Goal: Transaction & Acquisition: Purchase product/service

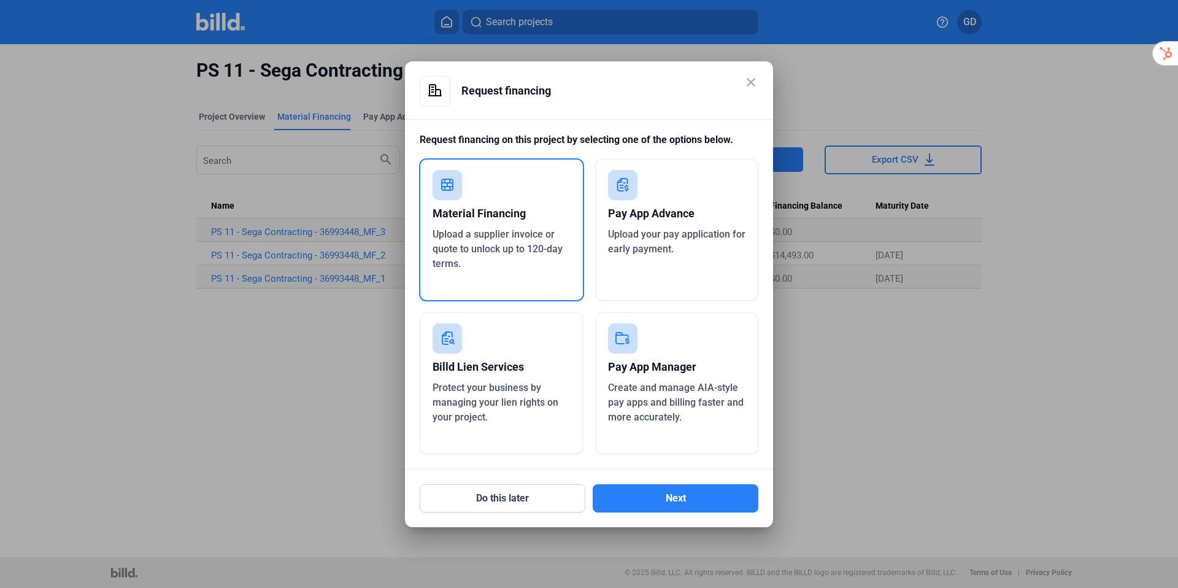
click at [752, 83] on mat-icon "close" at bounding box center [751, 82] width 15 height 15
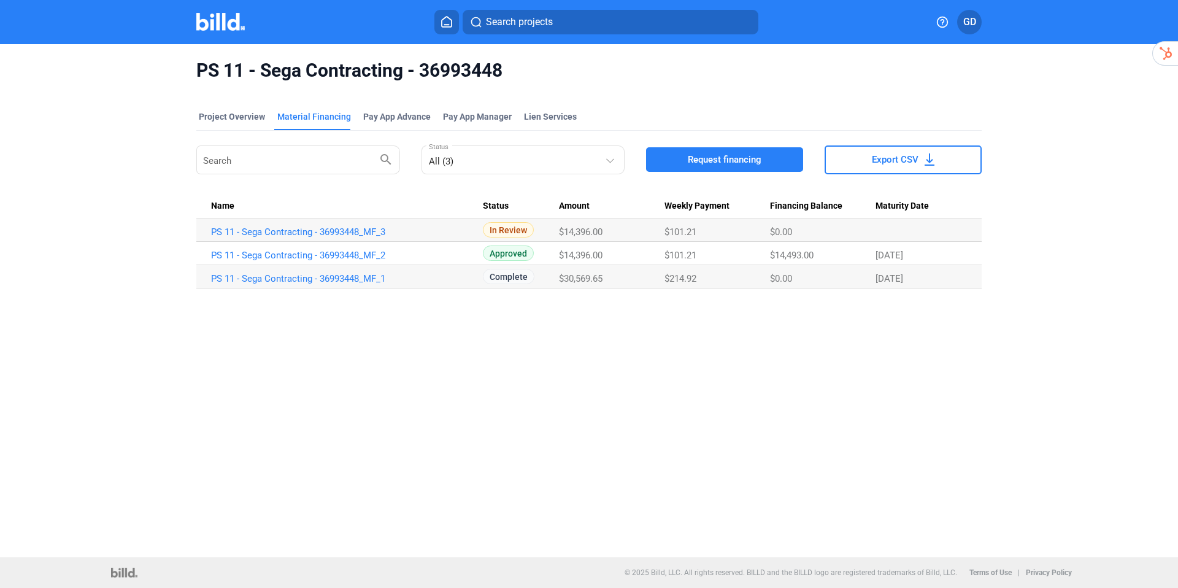
click at [215, 33] on div "Search projects GD" at bounding box center [588, 22] width 957 height 25
click at [222, 29] on img at bounding box center [220, 22] width 48 height 18
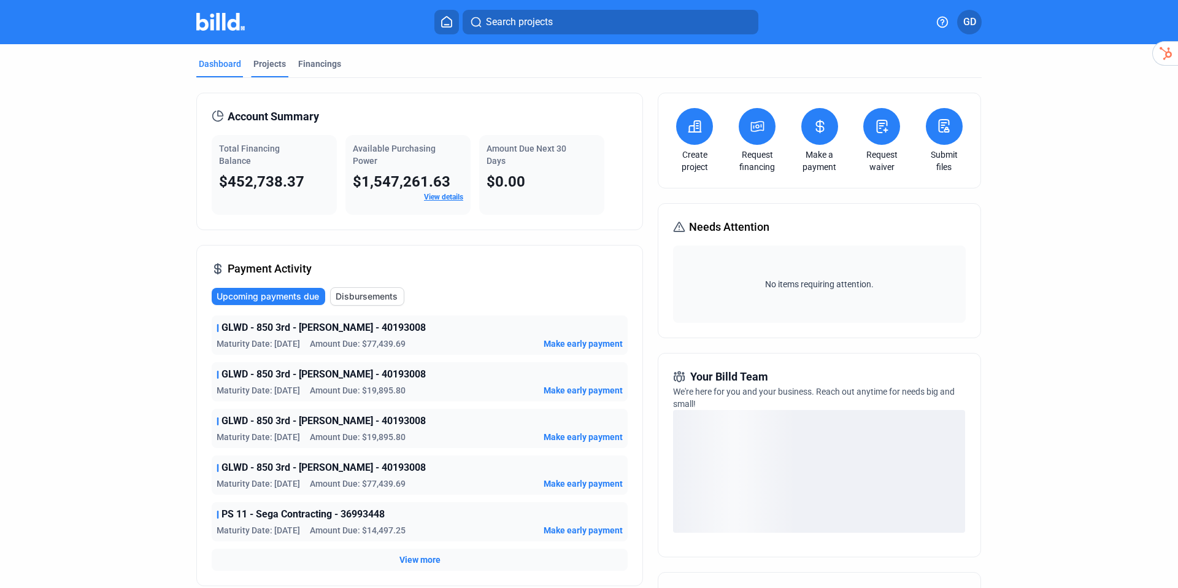
click at [265, 66] on div "Projects" at bounding box center [269, 64] width 33 height 12
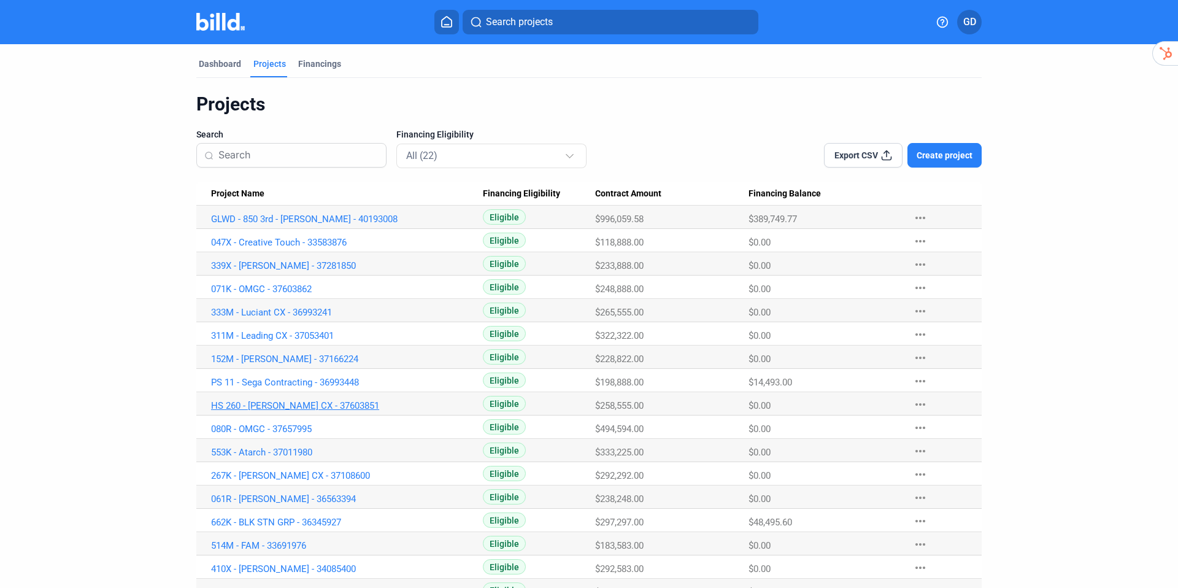
click at [325, 225] on link "HS 260 - [PERSON_NAME] CX - 37603851" at bounding box center [347, 219] width 272 height 11
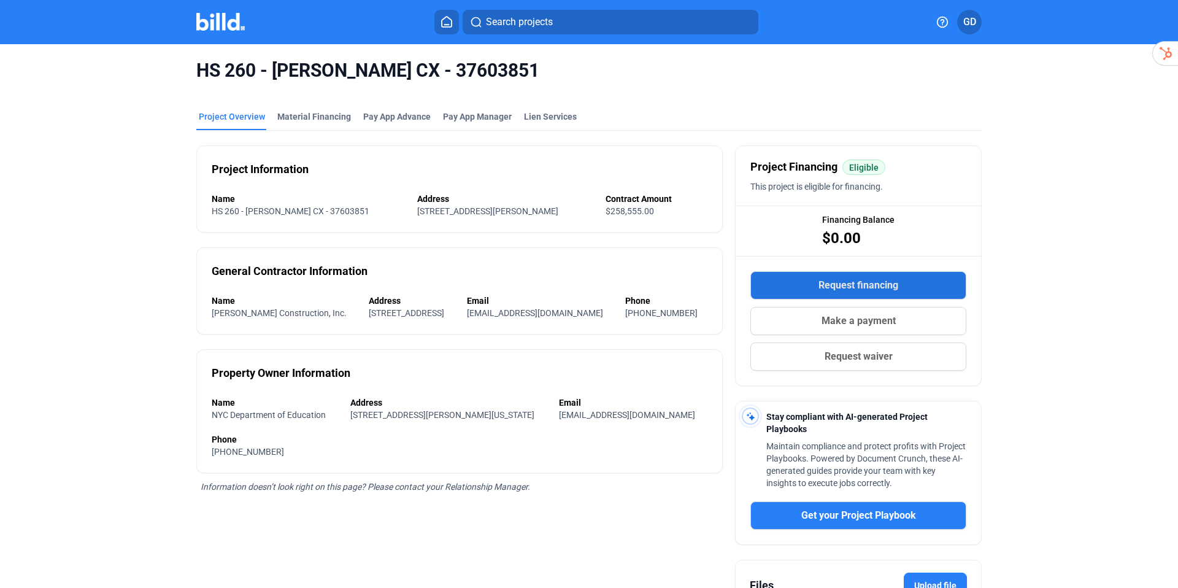
click at [908, 288] on button "Request financing" at bounding box center [859, 285] width 216 height 28
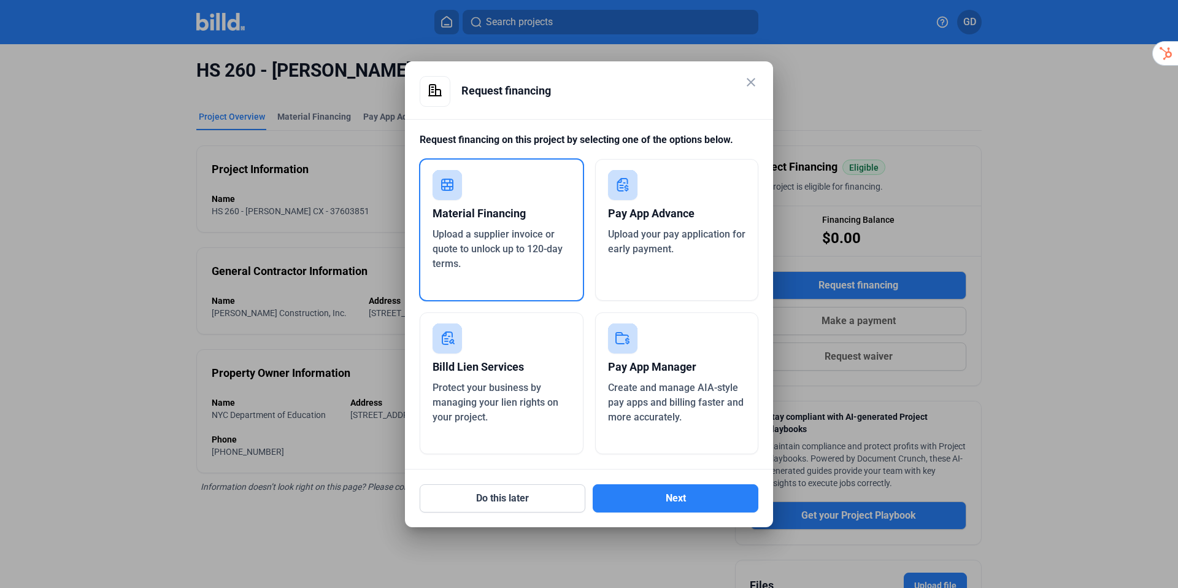
click at [528, 271] on div "Upload a supplier invoice or quote to unlock up to 120-day terms." at bounding box center [502, 249] width 138 height 44
click at [706, 497] on button "Next" at bounding box center [676, 498] width 166 height 28
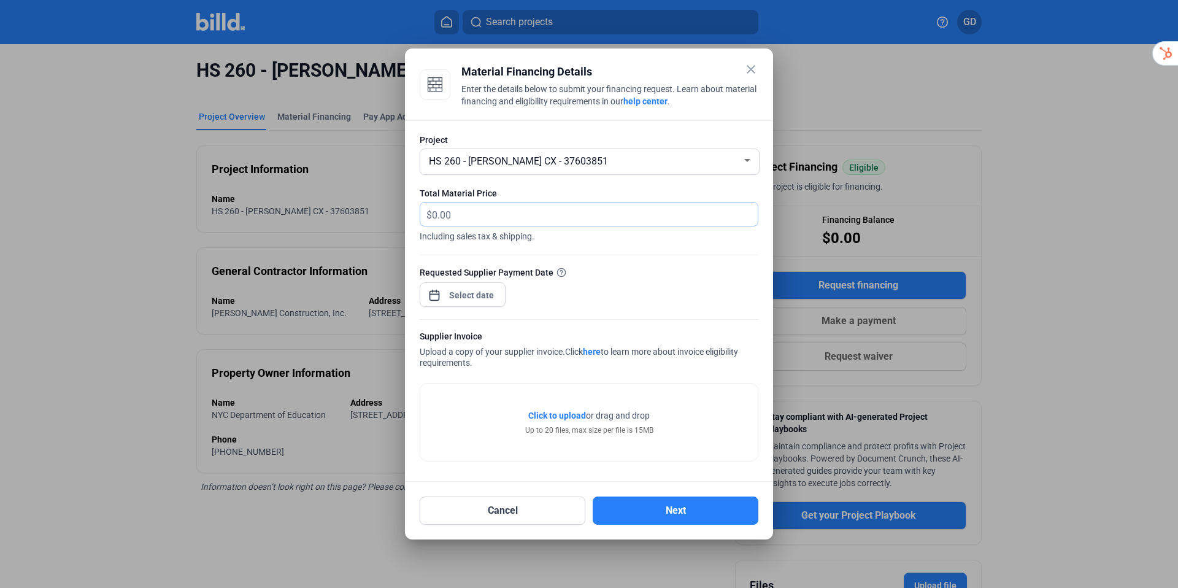
click at [509, 218] on input "text" at bounding box center [595, 215] width 326 height 24
type input "14,214.00"
click at [487, 274] on div "Requested Supplier Payment Date" at bounding box center [589, 272] width 339 height 13
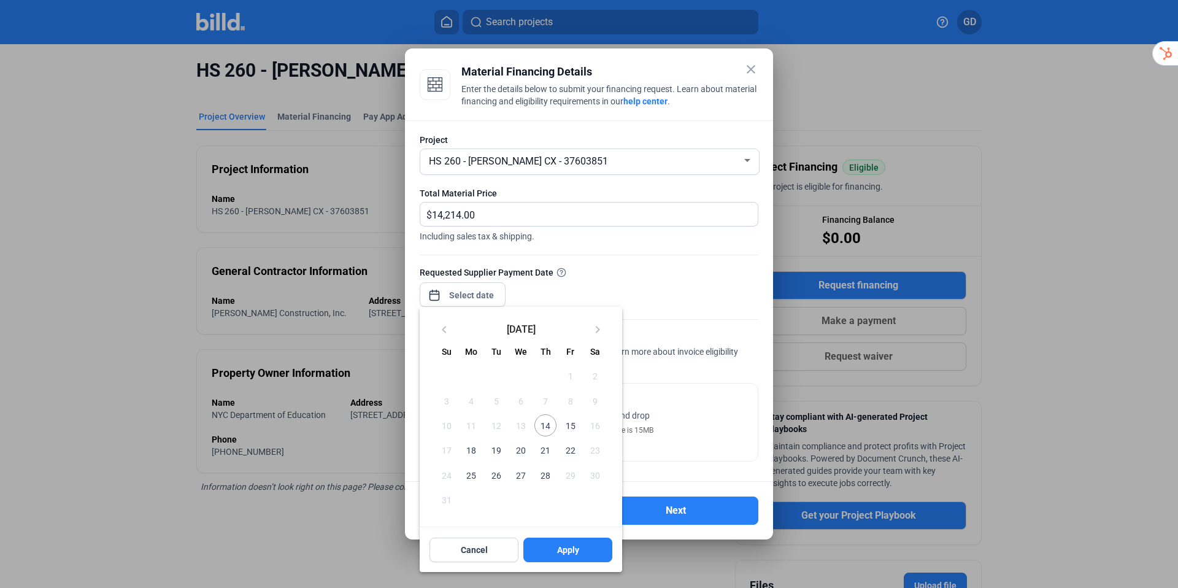
click at [484, 296] on div "close Material Financing Details Enter the details below to submit your financi…" at bounding box center [589, 294] width 1178 height 588
click at [545, 425] on span "14" at bounding box center [546, 425] width 22 height 22
click at [573, 551] on span "Apply" at bounding box center [568, 550] width 22 height 12
type input "[DATE]"
click at [545, 428] on span "14" at bounding box center [546, 425] width 22 height 22
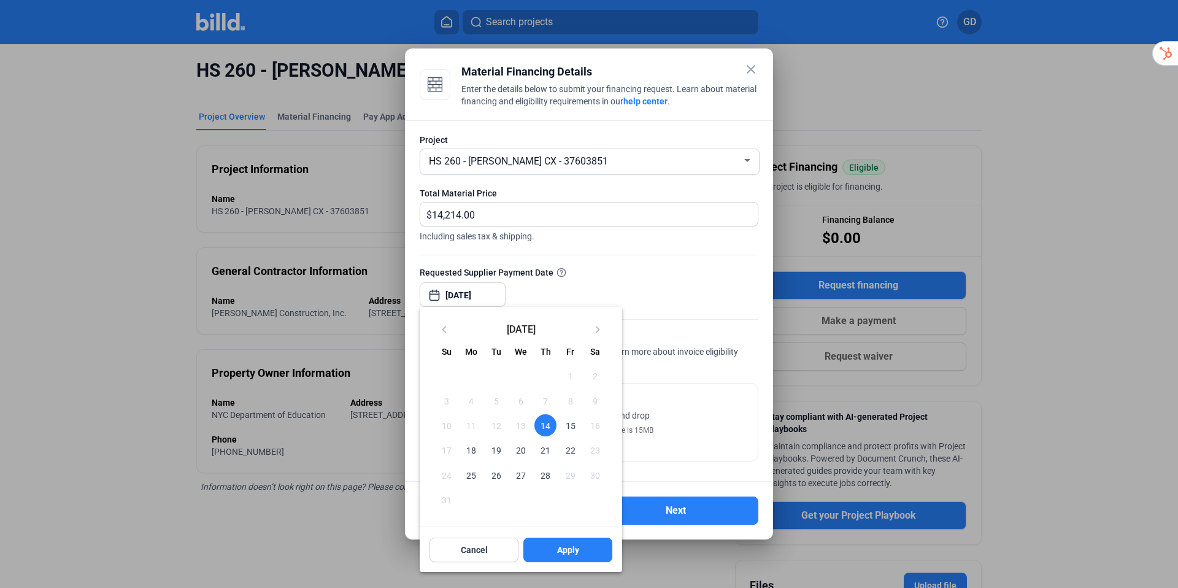
click at [545, 428] on span "14" at bounding box center [546, 425] width 22 height 22
click at [578, 548] on span "Apply" at bounding box center [568, 550] width 22 height 12
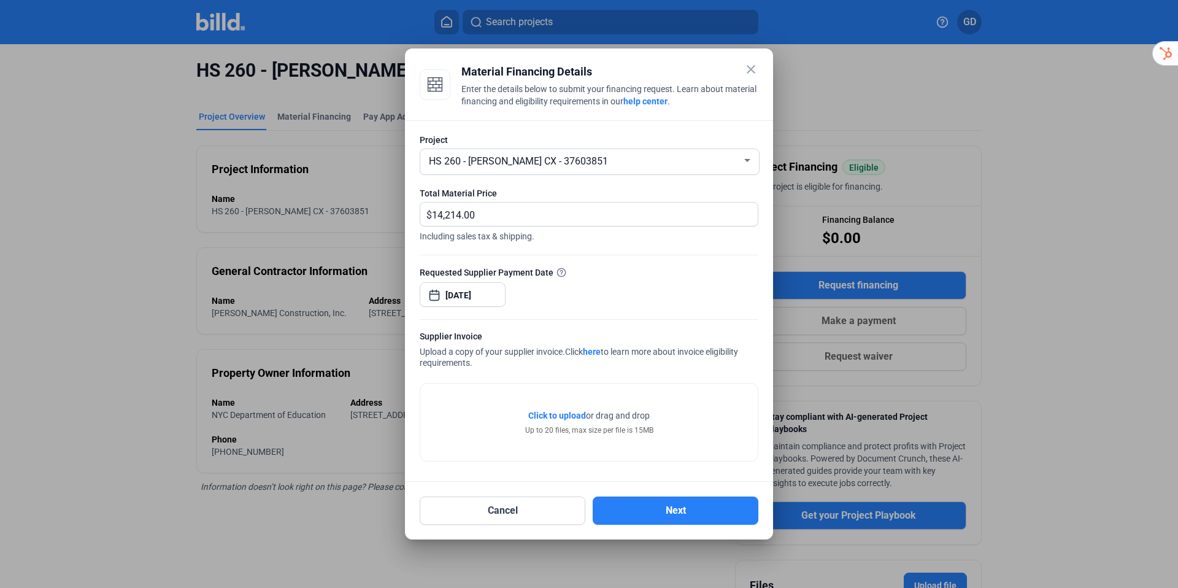
drag, startPoint x: 551, startPoint y: 424, endPoint x: 557, endPoint y: 420, distance: 7.5
click at [552, 423] on div "Click to upload Tap to upload or drag and drop Up to 20 files, max size per fil…" at bounding box center [589, 422] width 128 height 26
click at [560, 417] on span "Click to upload" at bounding box center [557, 416] width 58 height 10
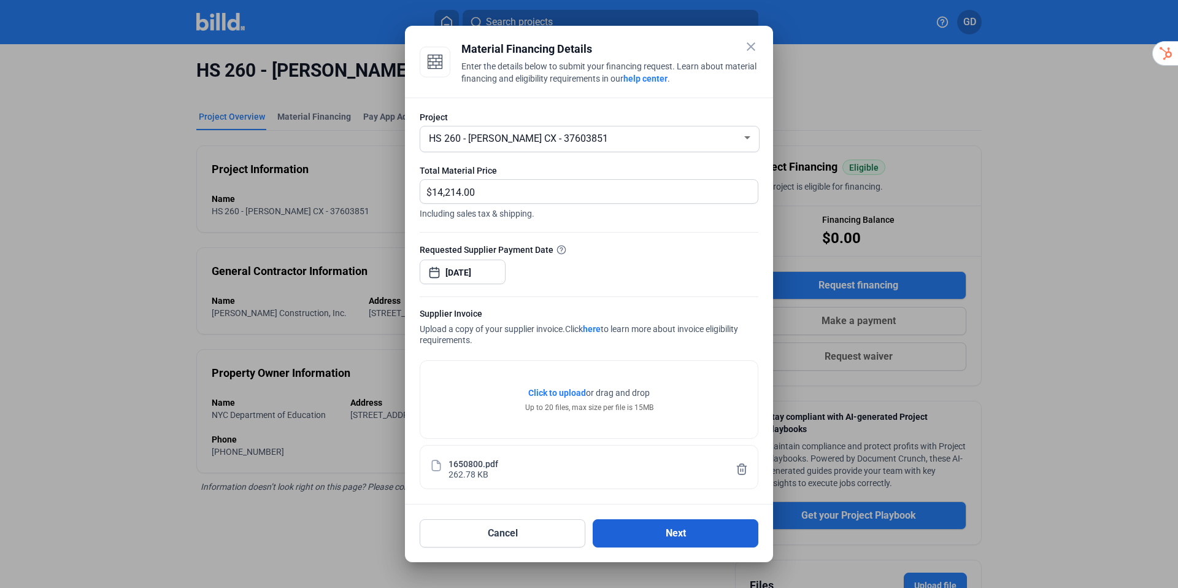
click at [682, 532] on button "Next" at bounding box center [676, 533] width 166 height 28
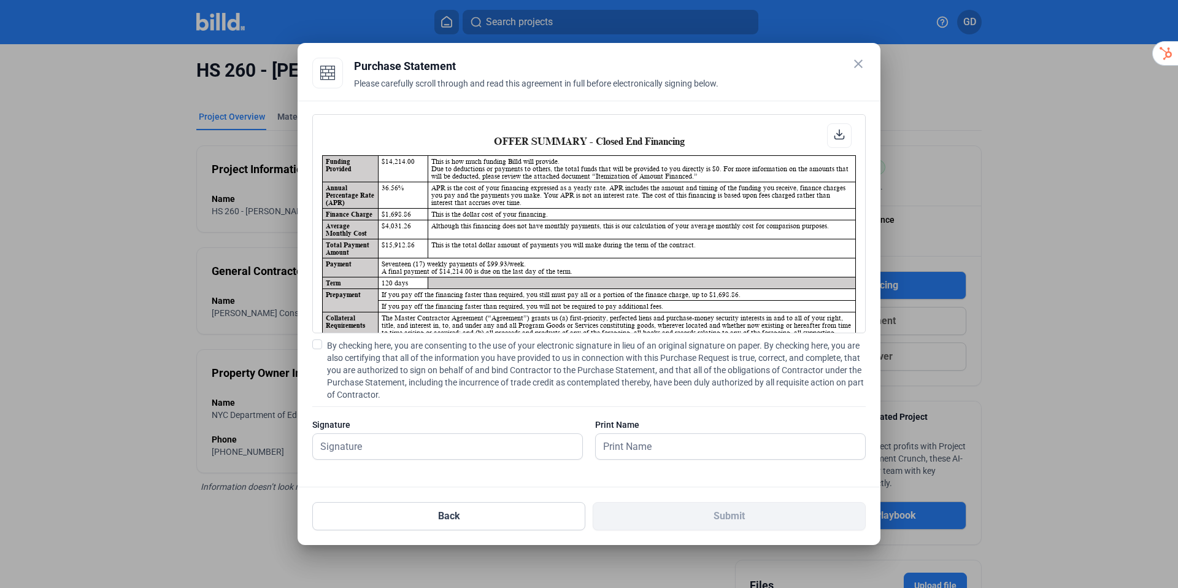
scroll to position [1, 0]
drag, startPoint x: 320, startPoint y: 341, endPoint x: 336, endPoint y: 336, distance: 15.9
click at [320, 341] on span at bounding box center [317, 344] width 10 height 10
click at [0, 0] on input "By checking here, you are consenting to the use of your electronic signature in…" at bounding box center [0, 0] width 0 height 0
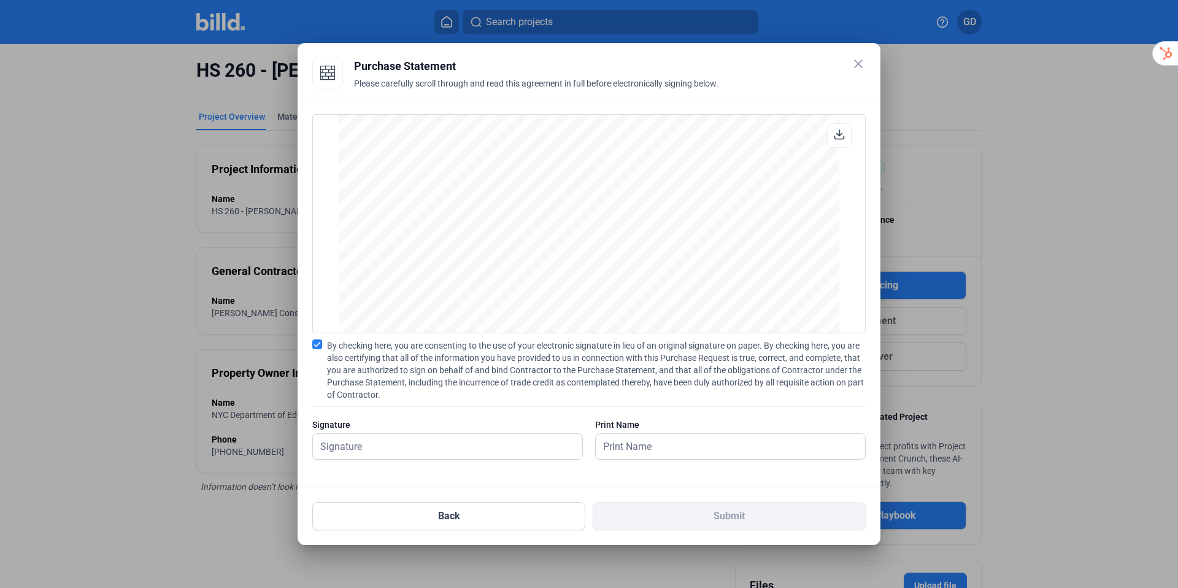
scroll to position [2111, 0]
click at [457, 449] on input "text" at bounding box center [441, 446] width 256 height 25
type input "[PERSON_NAME]"
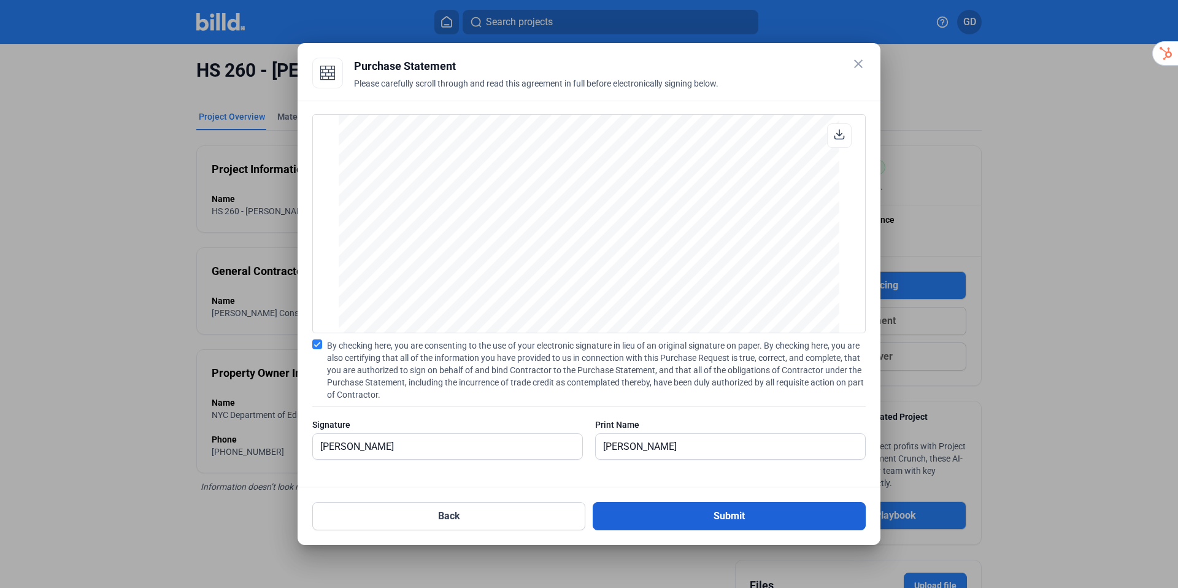
click at [682, 511] on button "Submit" at bounding box center [729, 516] width 273 height 28
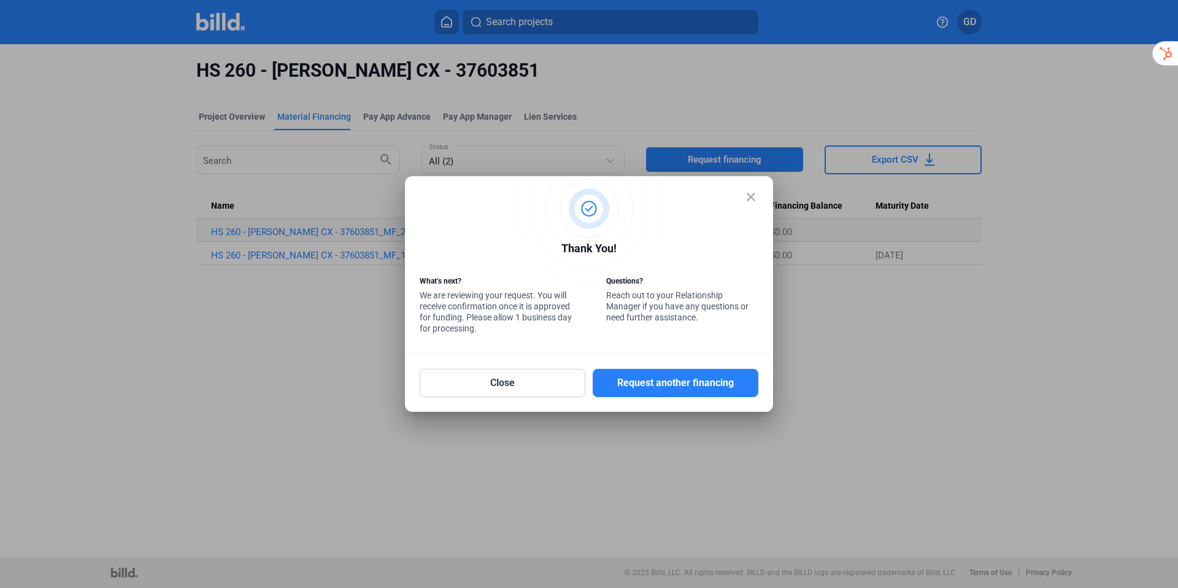
click at [752, 199] on mat-icon "close" at bounding box center [751, 197] width 15 height 15
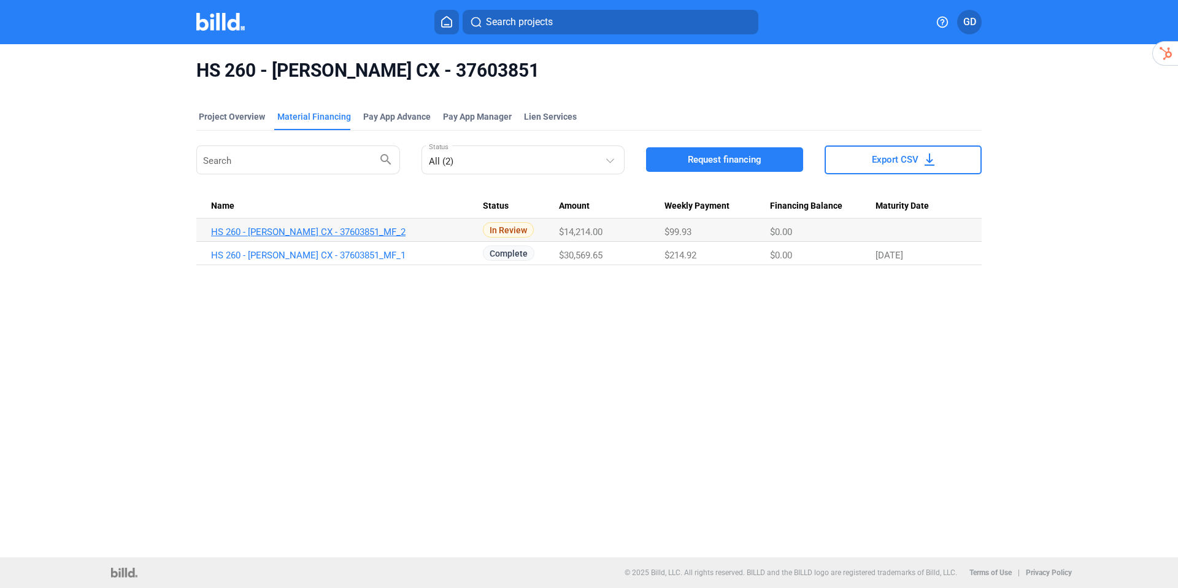
click at [372, 231] on link "HS 260 - [PERSON_NAME] CX - 37603851_MF_2" at bounding box center [347, 231] width 272 height 11
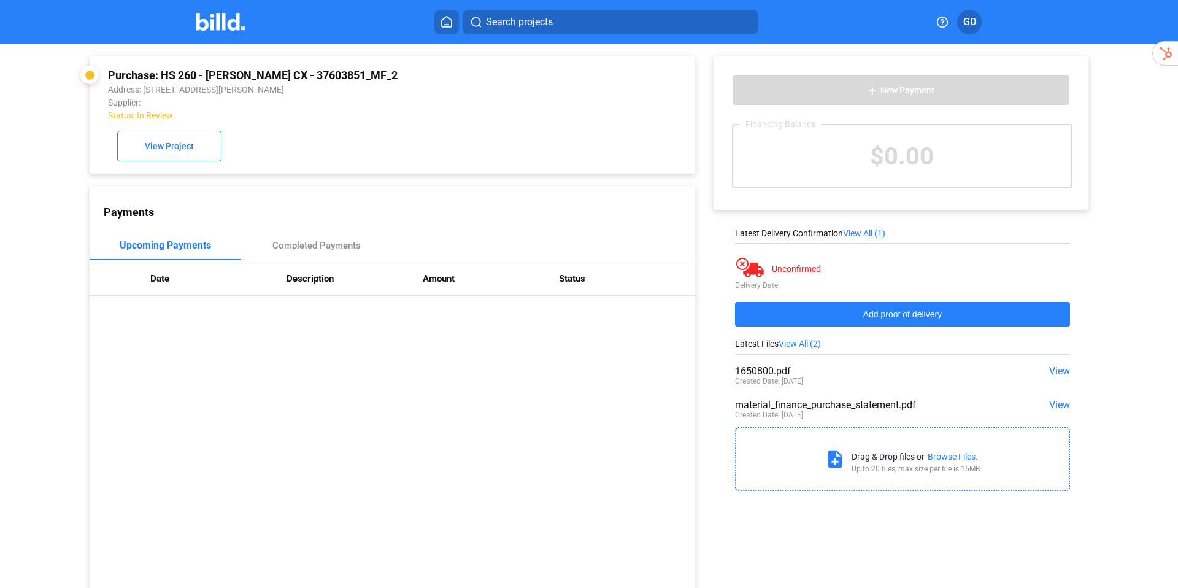
click at [891, 314] on span "Add proof of delivery" at bounding box center [903, 314] width 79 height 10
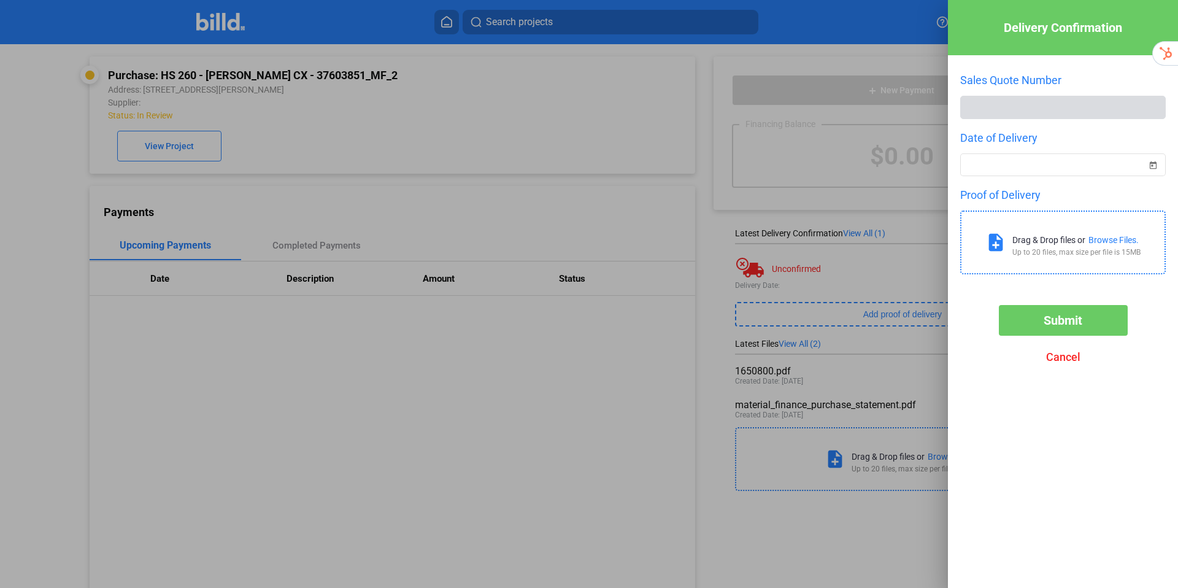
click at [1107, 238] on div "Browse Files." at bounding box center [1114, 240] width 50 height 10
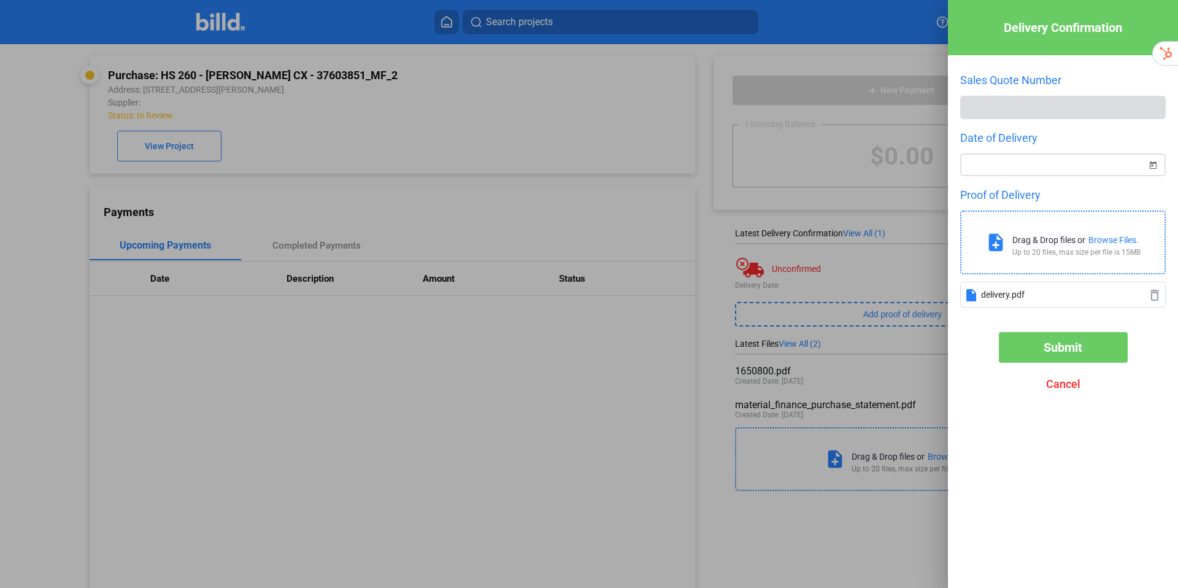
click at [995, 174] on div at bounding box center [1057, 165] width 179 height 22
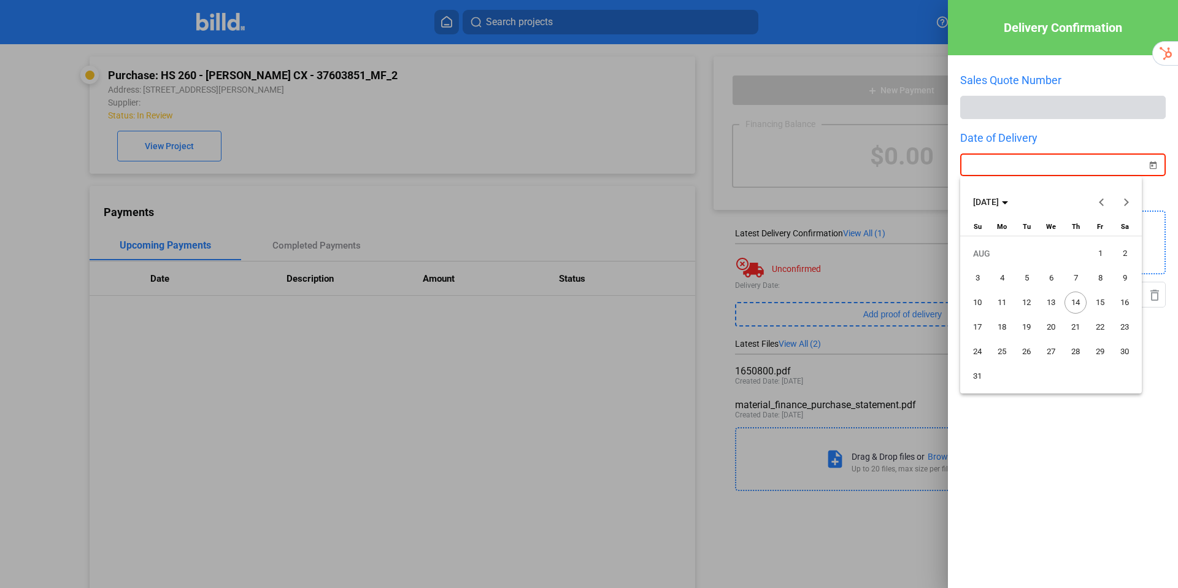
click at [1010, 164] on div at bounding box center [589, 294] width 1178 height 588
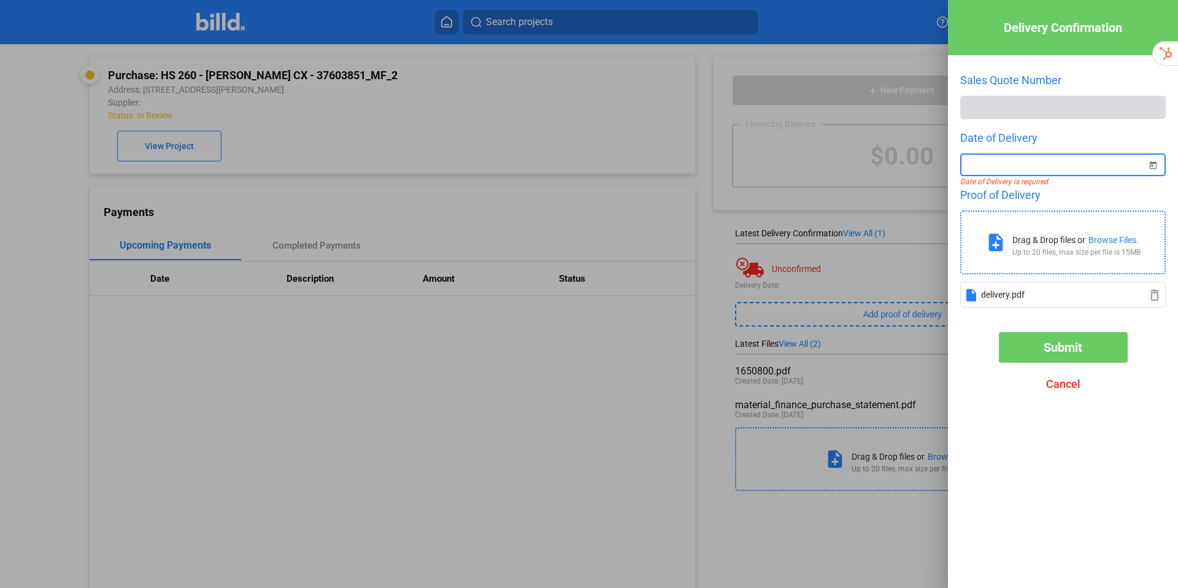
click at [1010, 164] on input at bounding box center [1057, 165] width 179 height 15
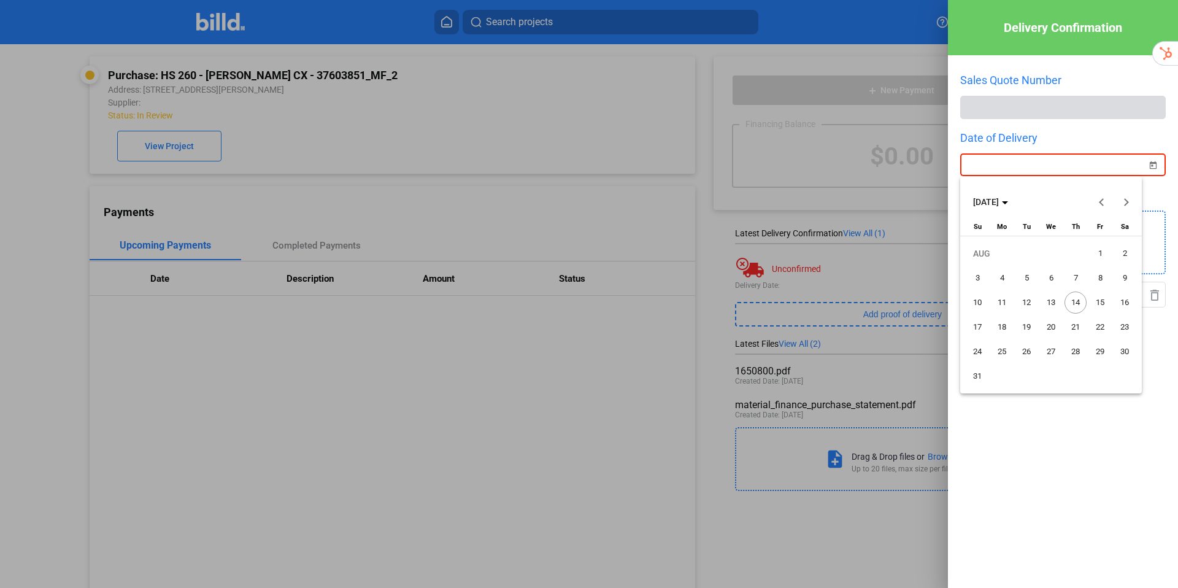
click at [1103, 199] on button "Previous month" at bounding box center [1102, 202] width 25 height 25
click at [1025, 279] on span "1" at bounding box center [1027, 278] width 22 height 22
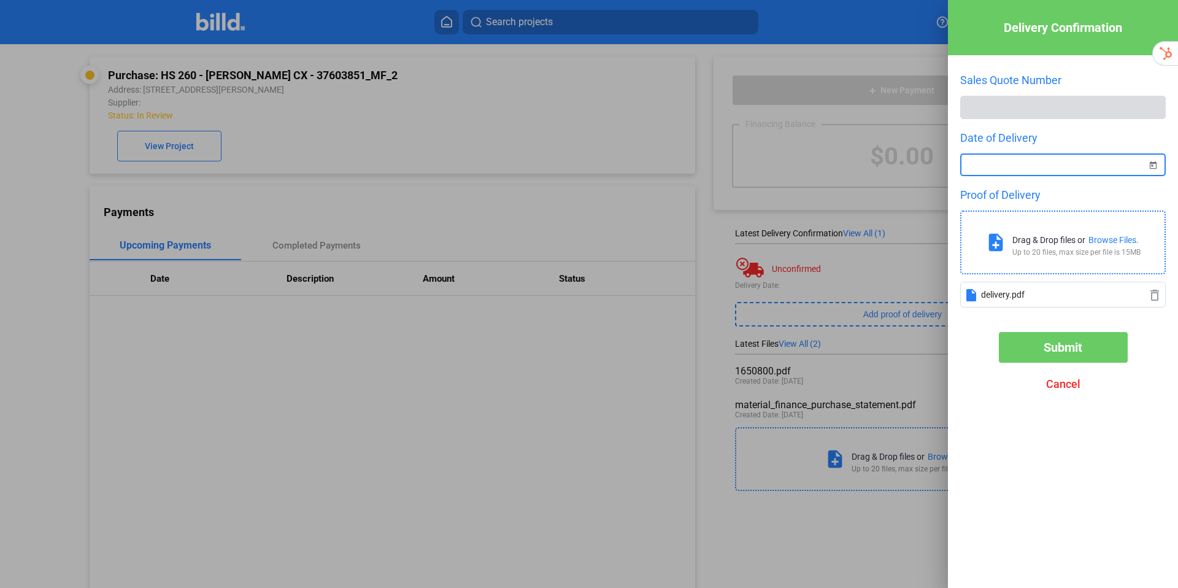
click at [1049, 348] on span "Submit" at bounding box center [1063, 347] width 39 height 15
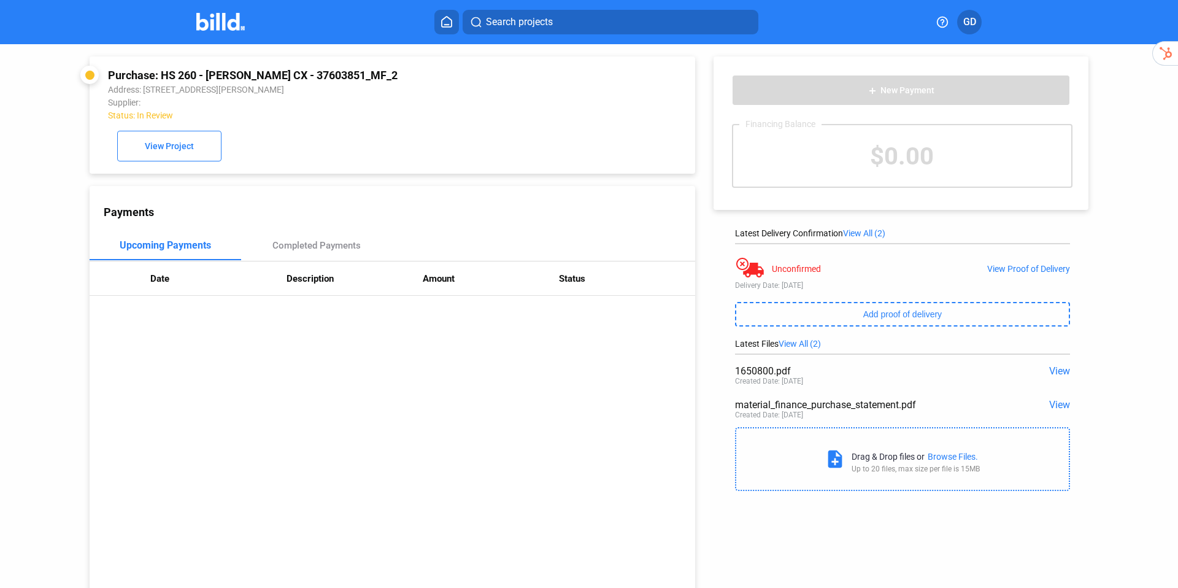
click at [1018, 266] on div "View Proof of Delivery" at bounding box center [1029, 269] width 83 height 10
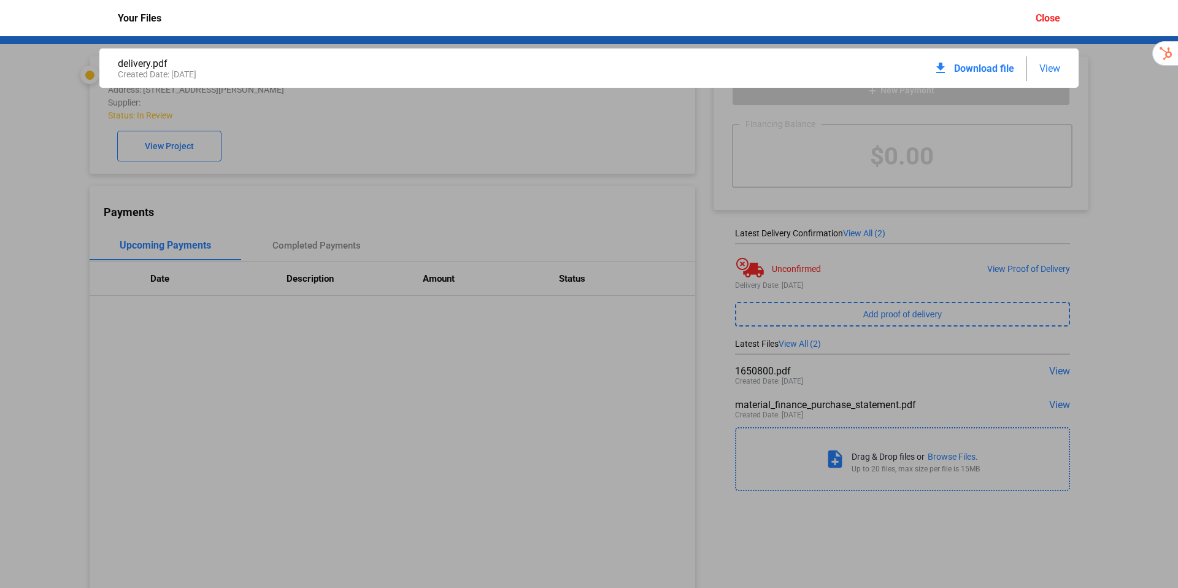
click at [1045, 21] on div "Close" at bounding box center [1048, 18] width 25 height 12
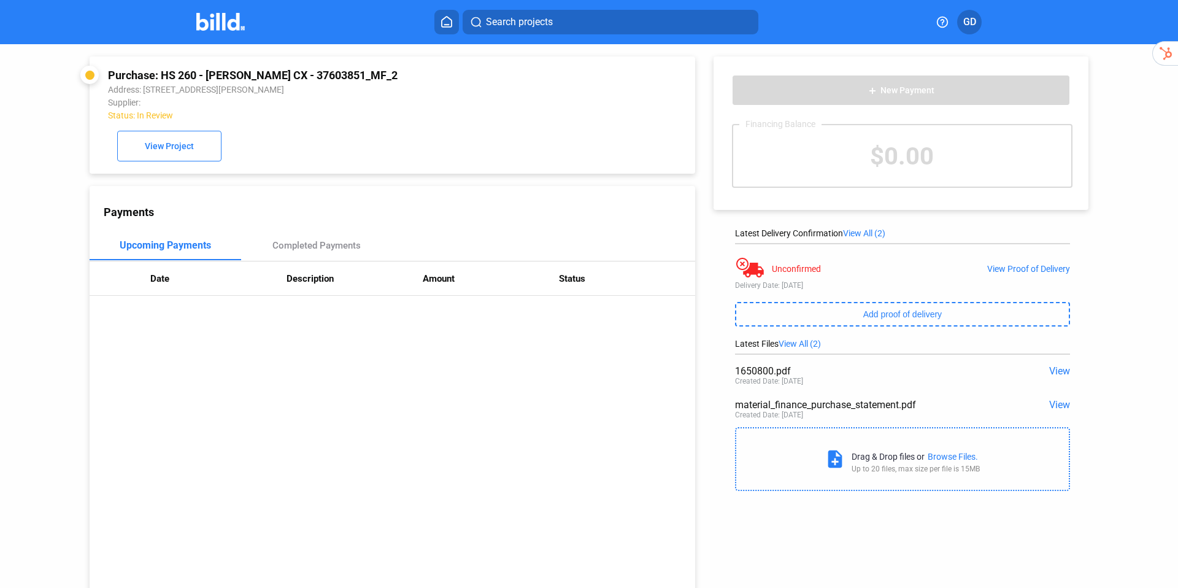
click at [227, 22] on img at bounding box center [220, 22] width 48 height 18
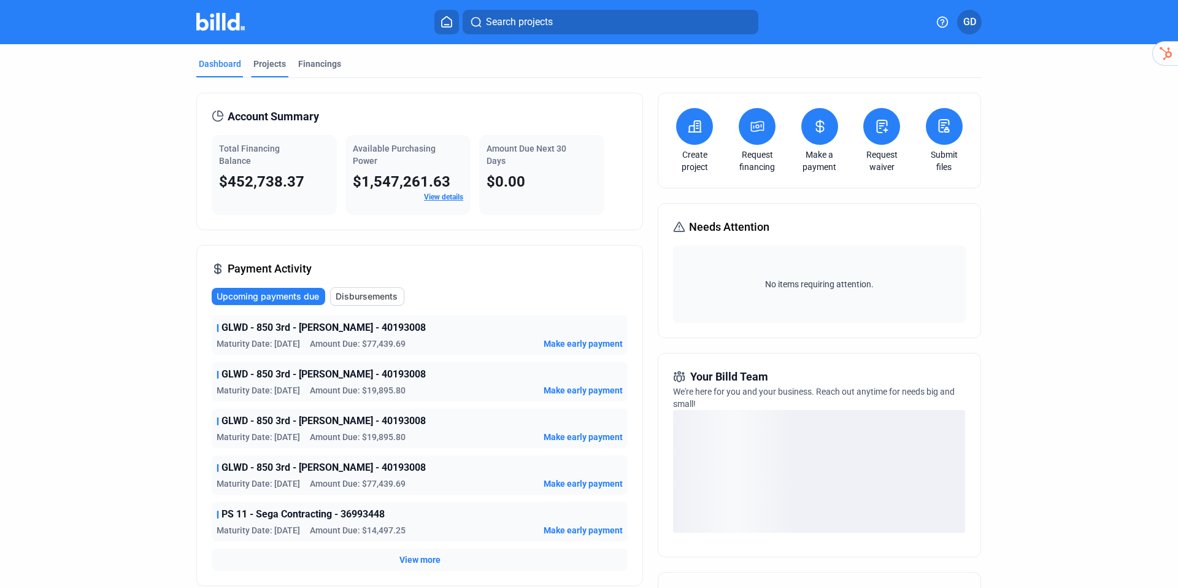
scroll to position [2, 0]
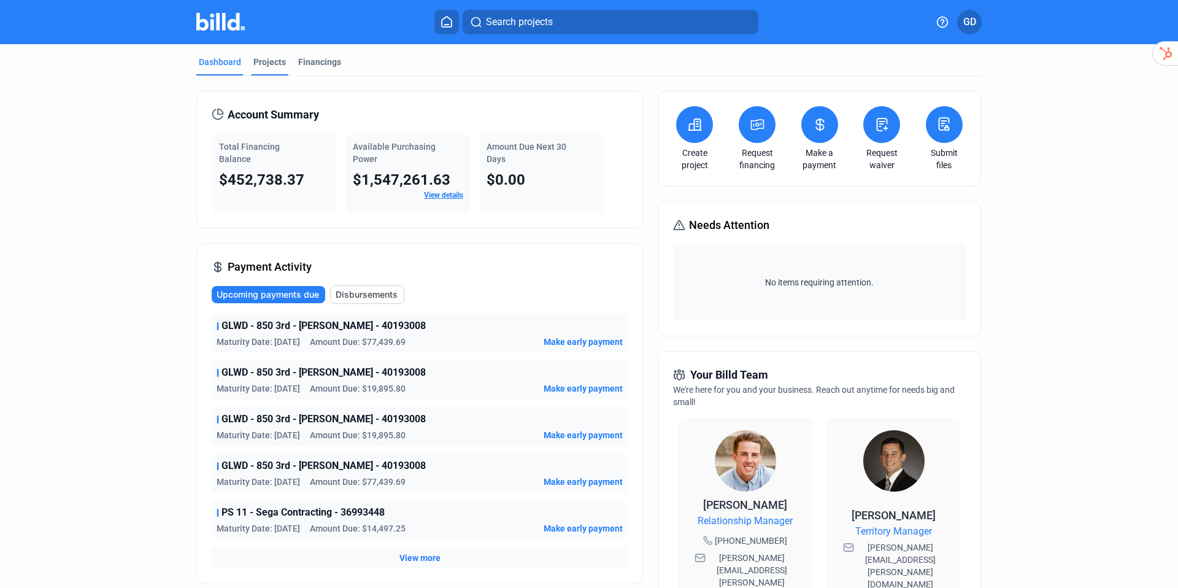
click at [266, 66] on div "Projects" at bounding box center [269, 62] width 33 height 12
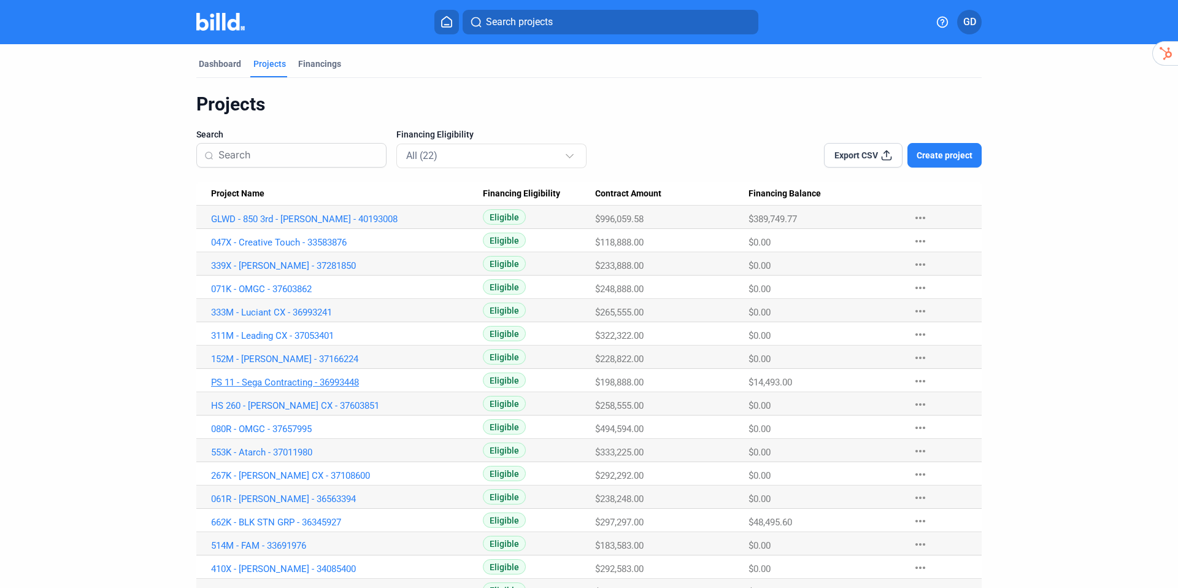
click at [349, 225] on link "PS 11 - Sega Contracting - 36993448" at bounding box center [347, 219] width 272 height 11
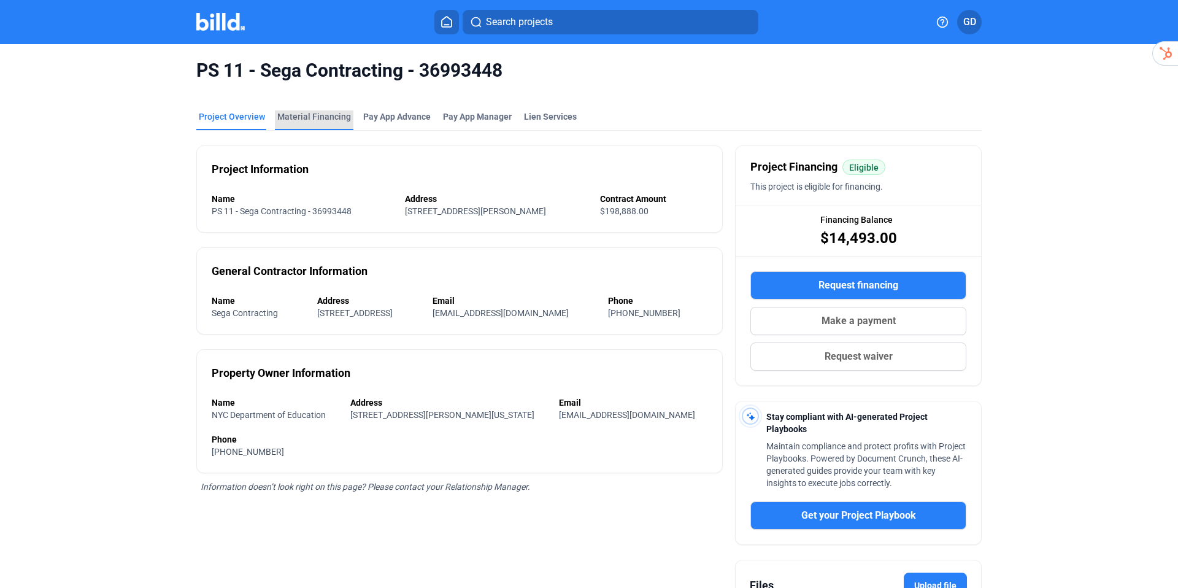
click at [334, 116] on div "Material Financing" at bounding box center [314, 116] width 74 height 12
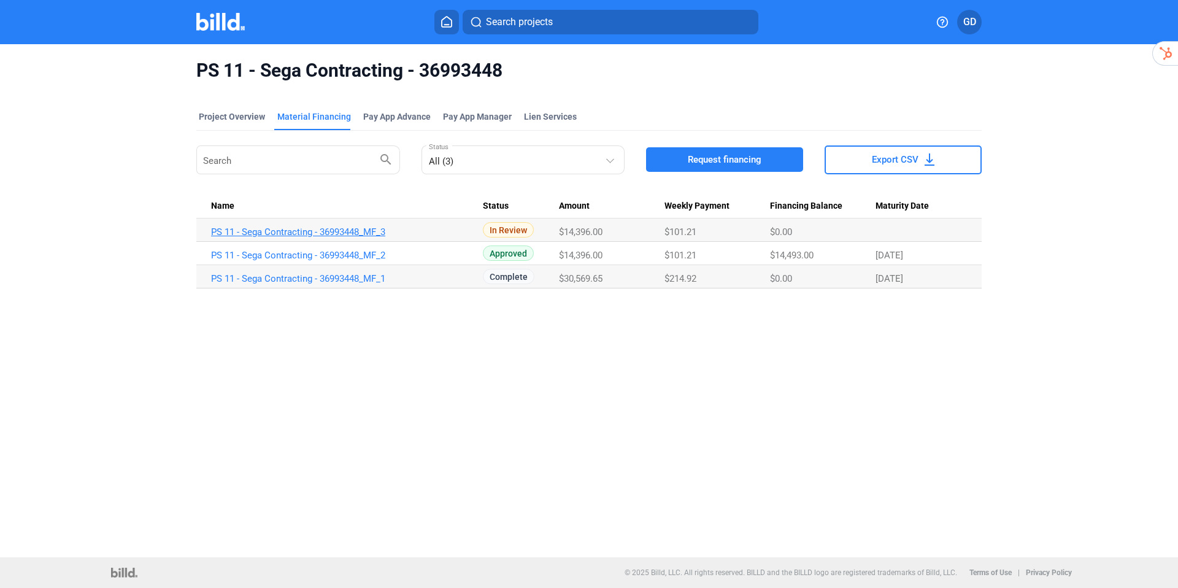
click at [377, 231] on link "PS 11 - Sega Contracting - 36993448_MF_3" at bounding box center [347, 231] width 272 height 11
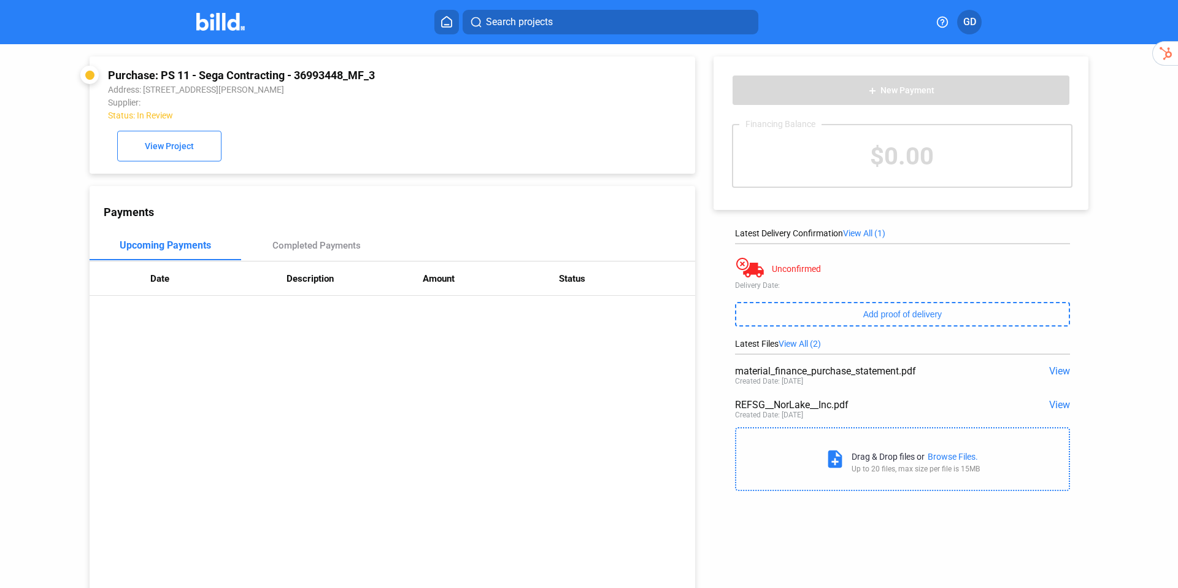
click at [1057, 404] on span "View" at bounding box center [1060, 405] width 21 height 12
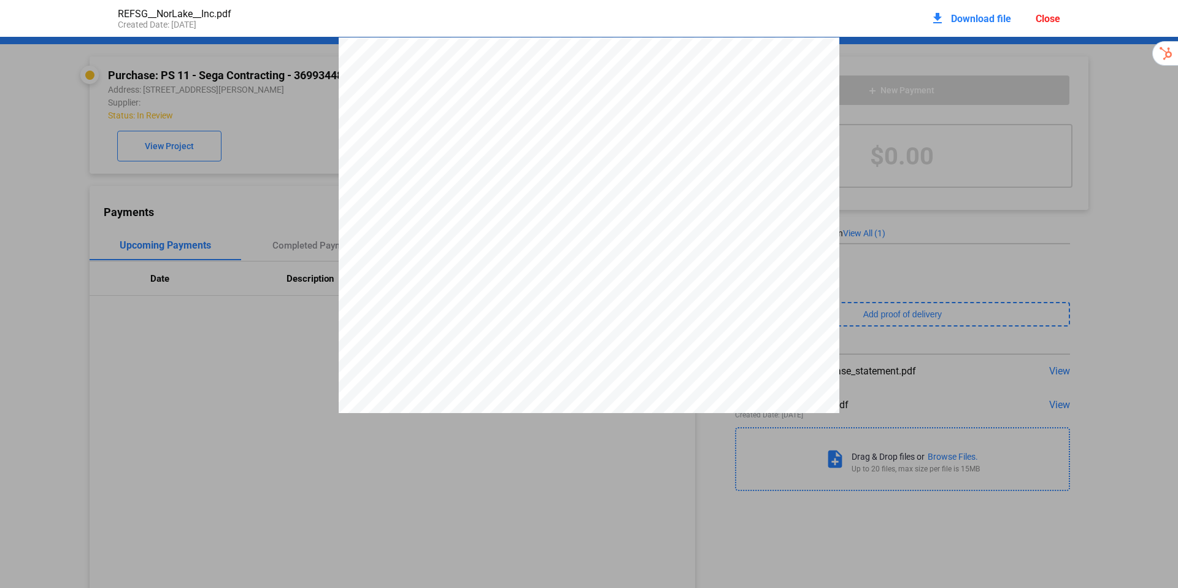
scroll to position [6, 0]
drag, startPoint x: 621, startPoint y: 262, endPoint x: 595, endPoint y: 263, distance: 25.8
click at [595, 263] on div "INVOICE Invoice: 1650643 1 of 2 Page: Remit To: RSG dba: Nor-Lake, Inc. & Maste…" at bounding box center [589, 355] width 501 height 648
click at [584, 261] on span "7201537744" at bounding box center [604, 258] width 41 height 7
drag, startPoint x: 586, startPoint y: 263, endPoint x: 621, endPoint y: 260, distance: 35.7
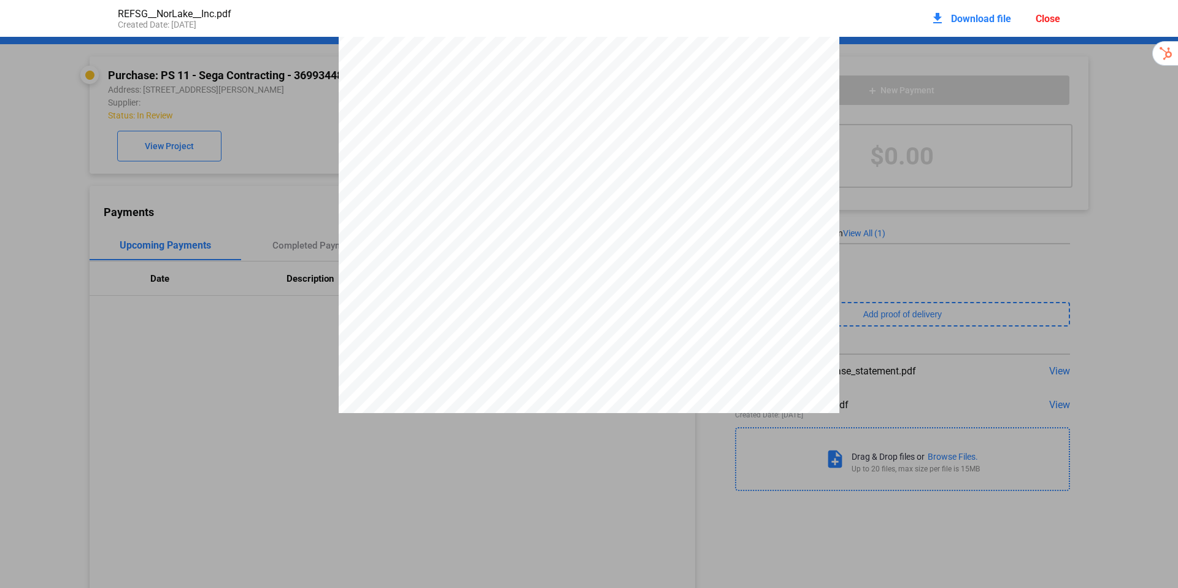
click at [621, 260] on div "INVOICE Invoice: 1650643 1 of 2 Page: Remit To: RSG dba: Nor-Lake, Inc. & Maste…" at bounding box center [589, 355] width 501 height 648
click at [1054, 19] on div "Close" at bounding box center [1048, 19] width 25 height 12
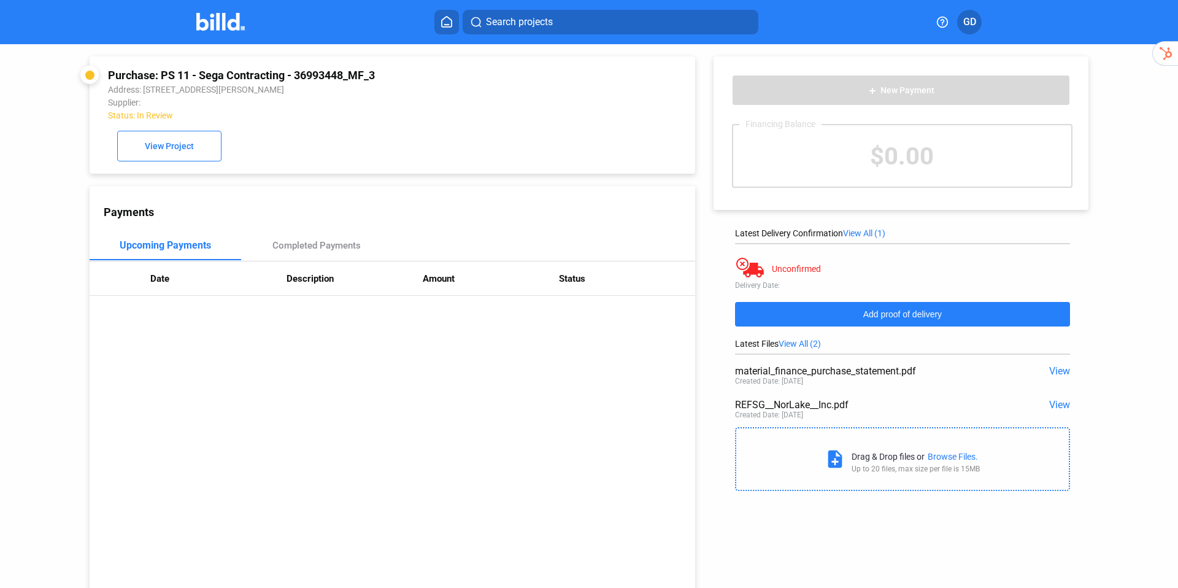
click at [925, 318] on span "Add proof of delivery" at bounding box center [903, 314] width 79 height 10
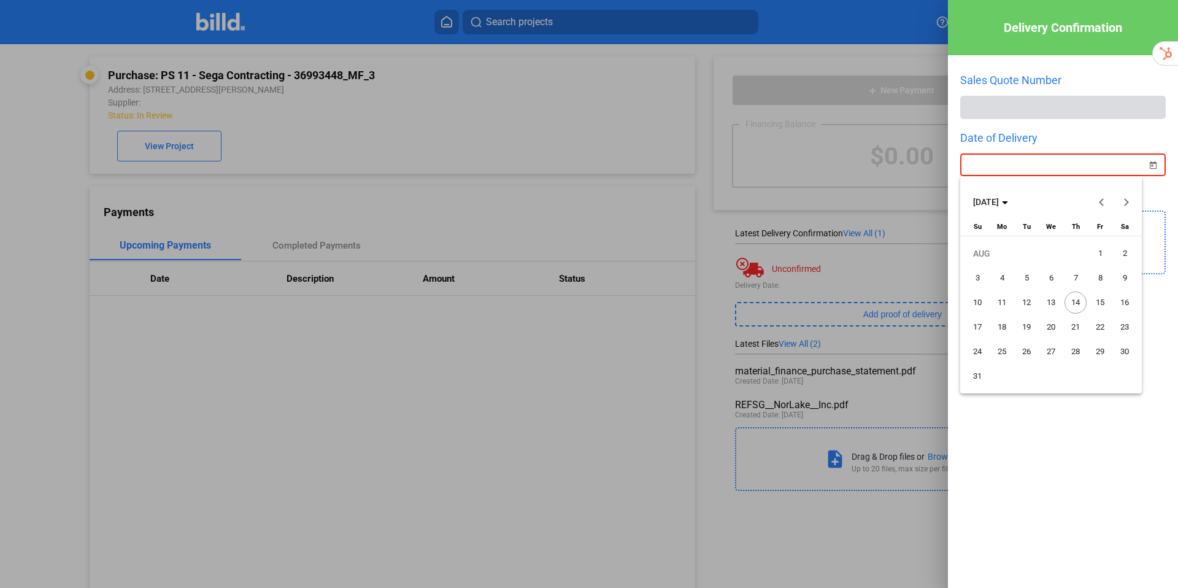
click at [1032, 169] on div "Delivery Confirmation Sales Quote Number Date of Delivery Proof of Delivery not…" at bounding box center [589, 294] width 1178 height 588
click at [1105, 201] on button "Previous month" at bounding box center [1102, 202] width 25 height 25
click at [1103, 201] on button "Previous month" at bounding box center [1102, 202] width 25 height 25
click at [1124, 201] on button "Next month" at bounding box center [1127, 202] width 25 height 25
click at [1028, 276] on span "1" at bounding box center [1027, 278] width 22 height 22
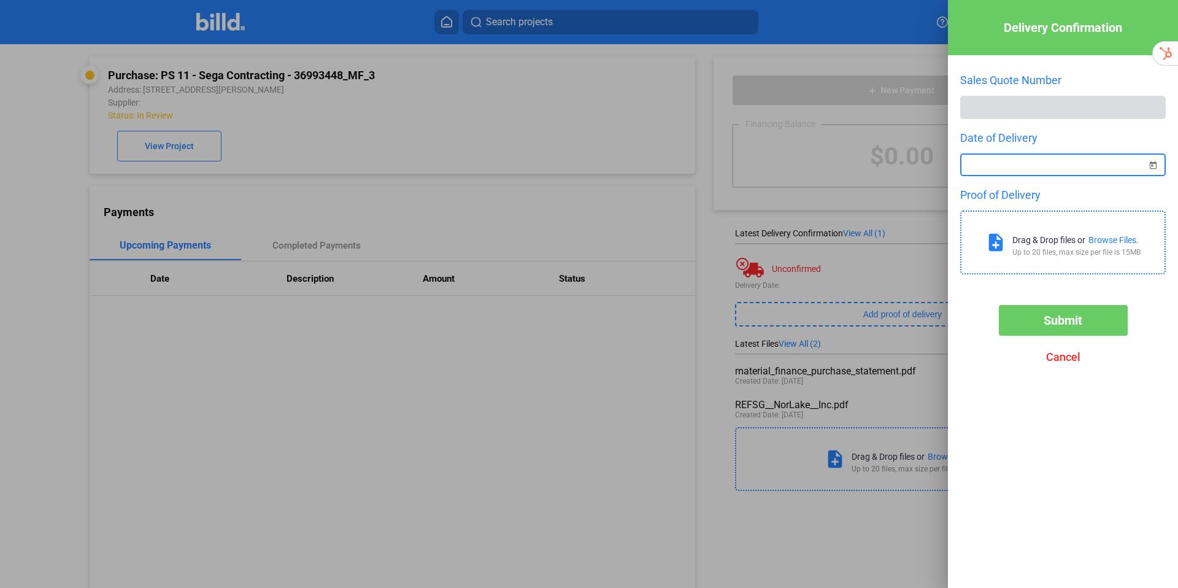
click at [1101, 244] on div "Drag & Drop files or Browse Files. Up to 20 files, max size per file is 15MB" at bounding box center [1077, 243] width 128 height 28
click at [1101, 240] on div "Browse Files." at bounding box center [1114, 240] width 50 height 10
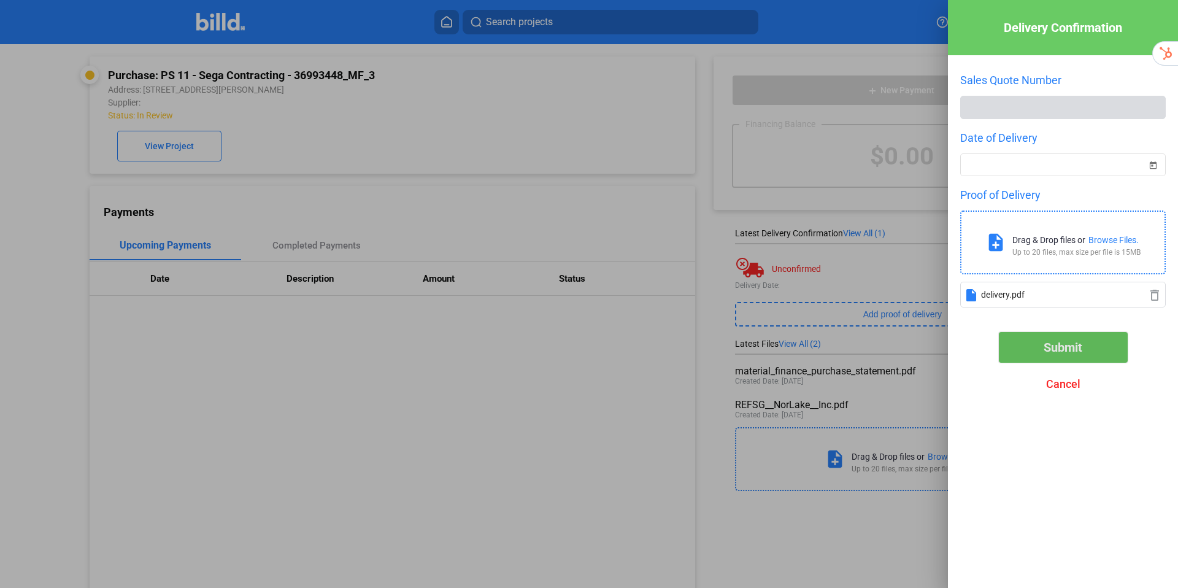
click at [1069, 345] on span "Submit" at bounding box center [1063, 347] width 39 height 15
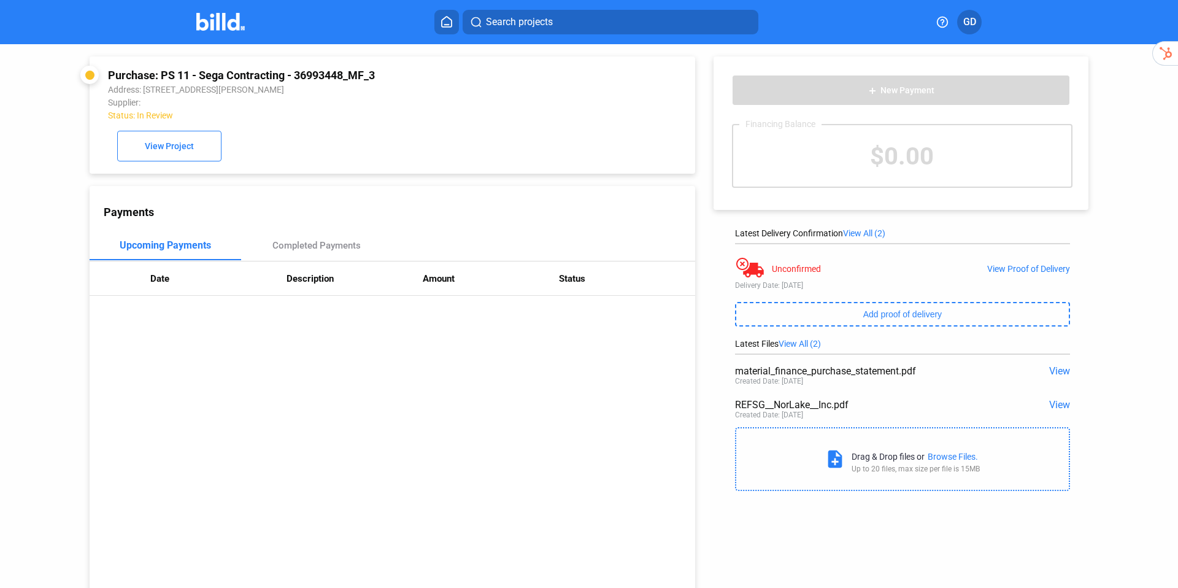
click at [233, 26] on img at bounding box center [220, 22] width 48 height 18
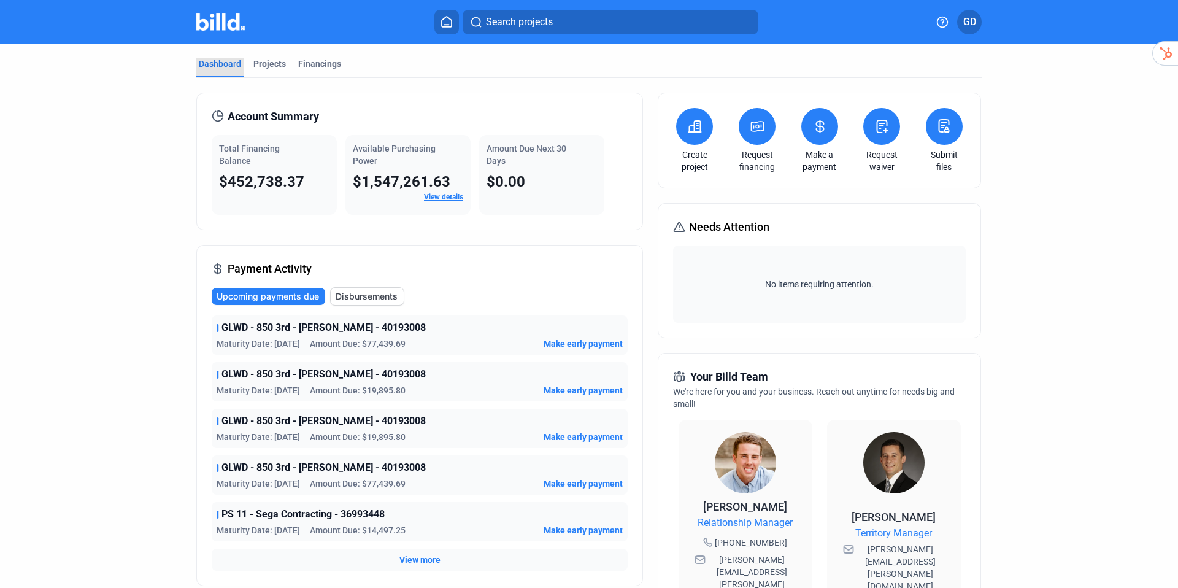
click at [223, 71] on div "Dashboard" at bounding box center [219, 68] width 47 height 20
click at [270, 64] on div "Projects" at bounding box center [269, 64] width 33 height 12
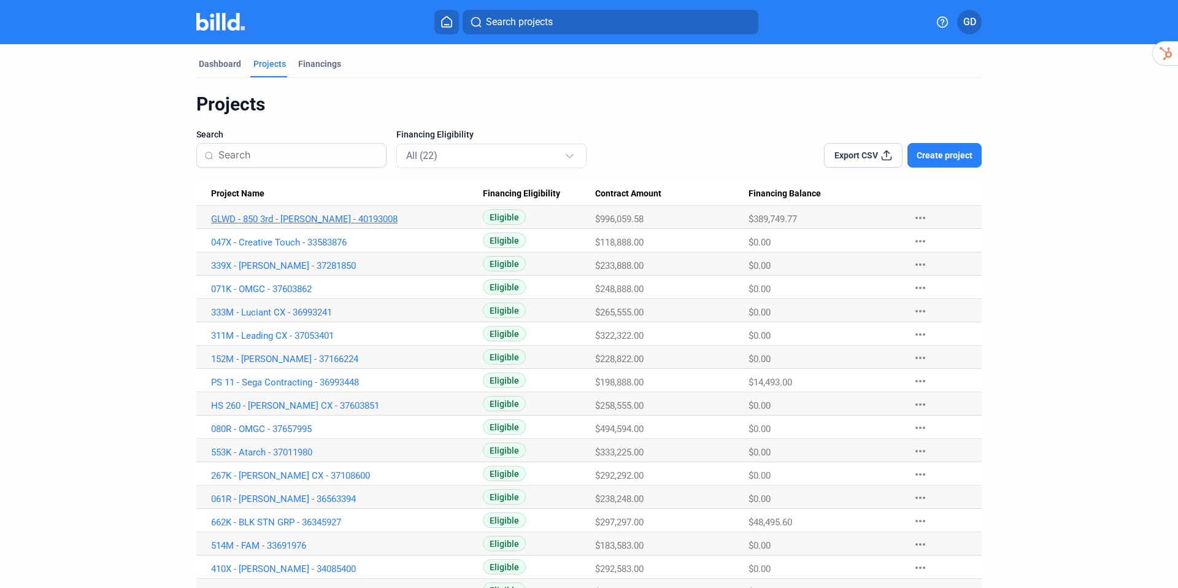
click at [322, 220] on link "GLWD - 850 3rd - [PERSON_NAME] - 40193008" at bounding box center [347, 219] width 272 height 11
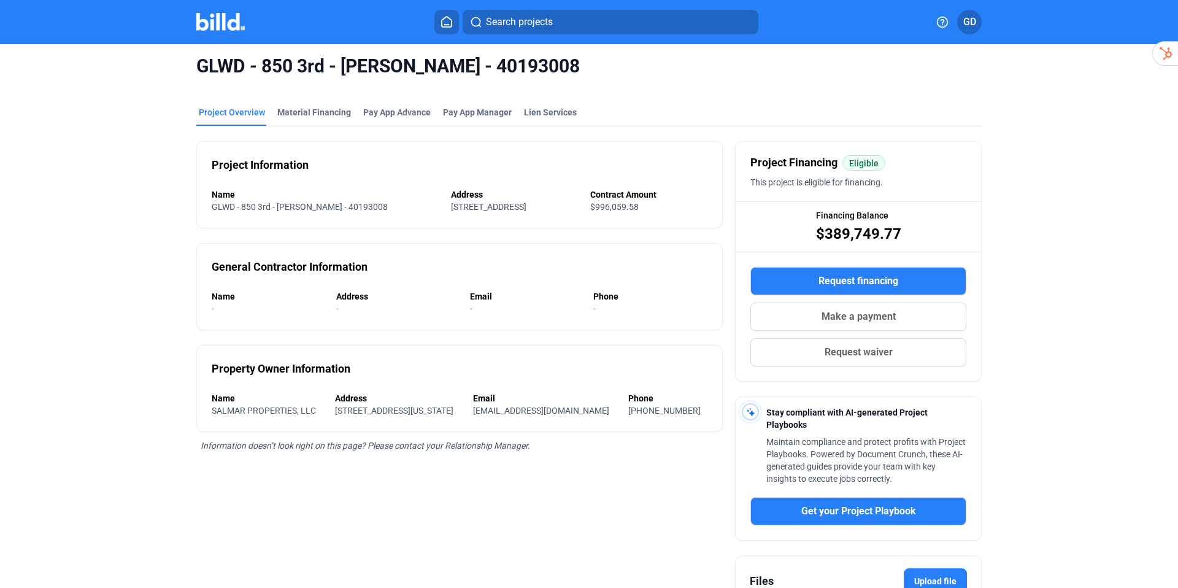
click at [798, 290] on button "Request financing" at bounding box center [859, 281] width 216 height 28
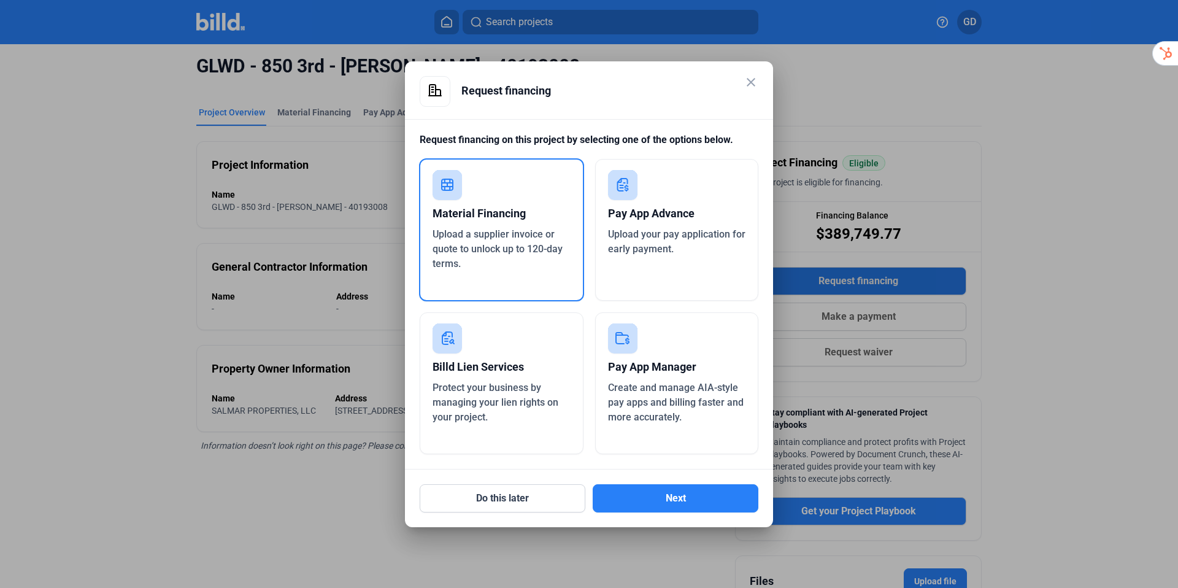
scroll to position [2, 0]
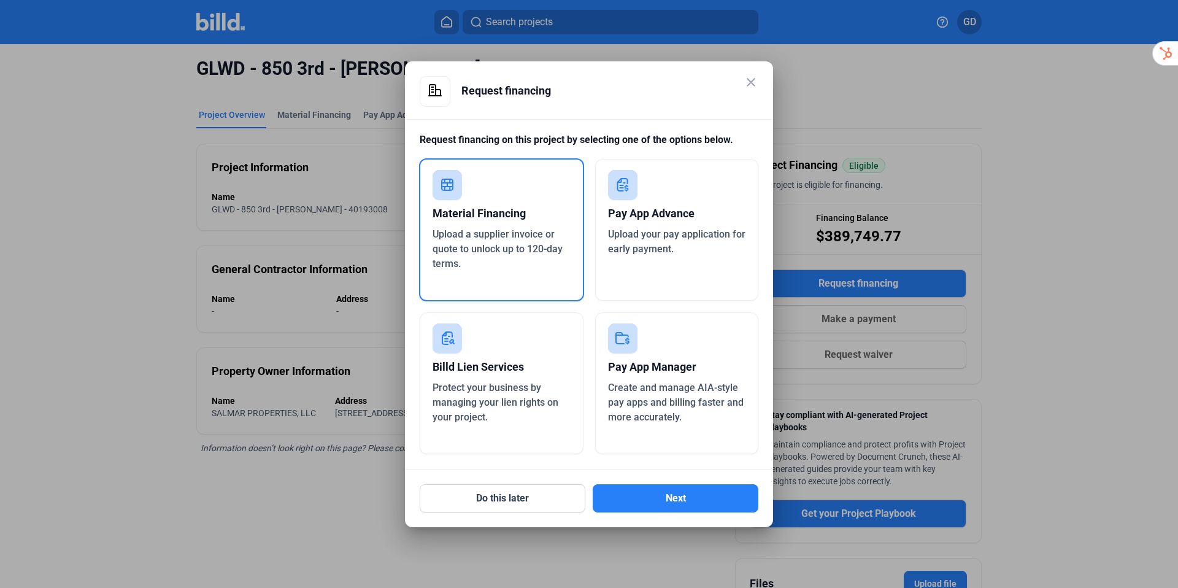
click at [524, 241] on div "Upload a supplier invoice or quote to unlock up to 120-day terms." at bounding box center [502, 249] width 138 height 44
click at [673, 490] on button "Next" at bounding box center [676, 498] width 166 height 28
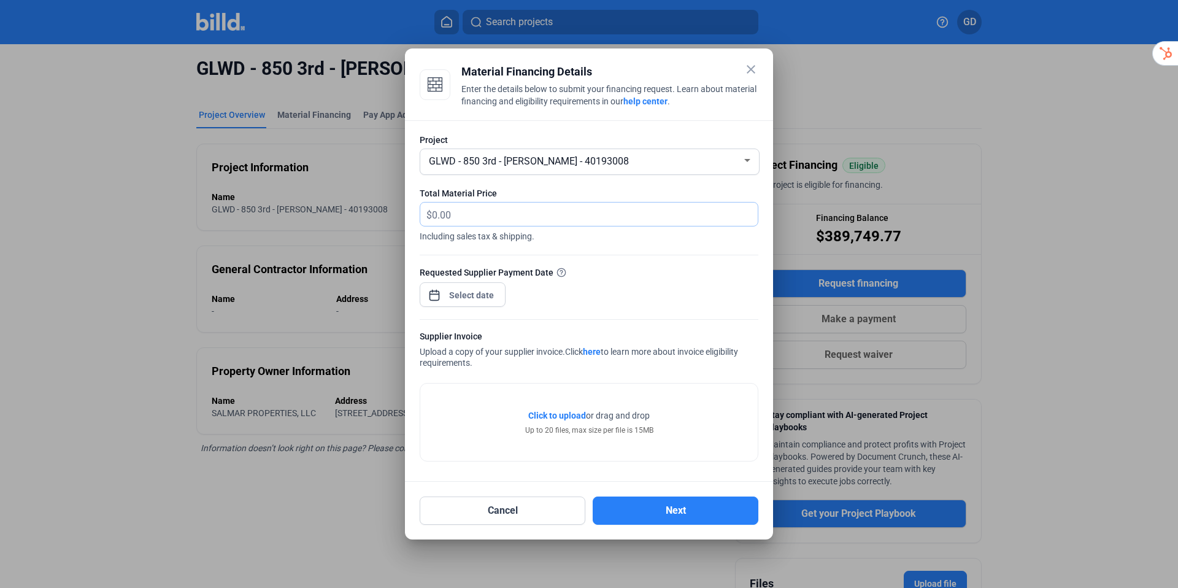
click at [561, 224] on input "text" at bounding box center [595, 215] width 326 height 24
type input "131,084.20"
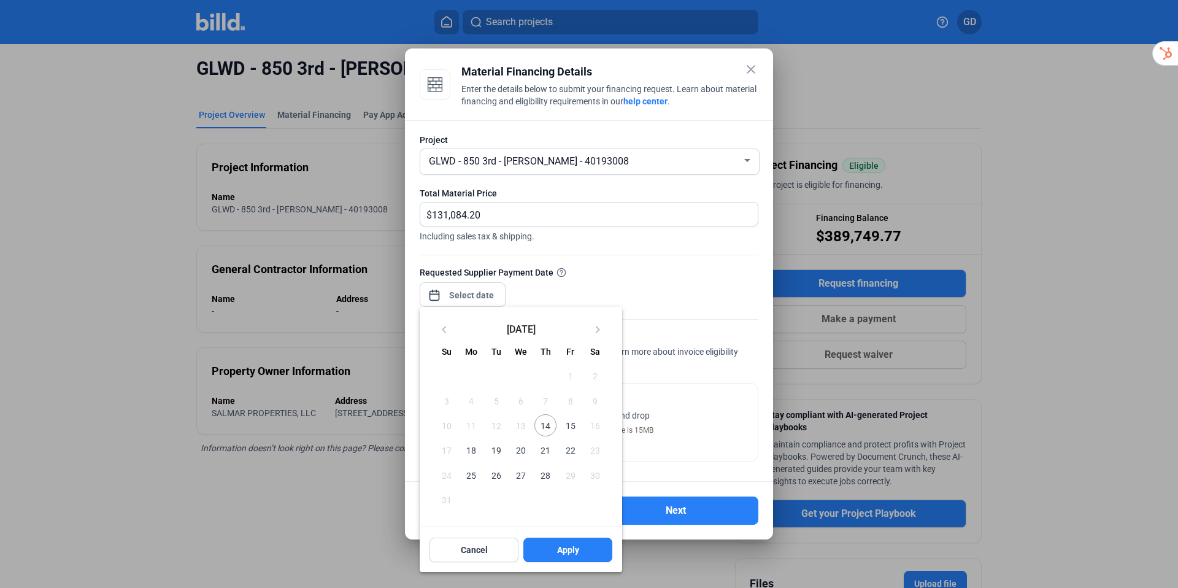
click at [484, 301] on div "close Material Financing Details Enter the details below to submit your financi…" at bounding box center [589, 294] width 1178 height 588
click at [538, 424] on span "14" at bounding box center [546, 425] width 22 height 22
click at [568, 551] on span "Apply" at bounding box center [568, 550] width 22 height 12
click at [692, 393] on div at bounding box center [589, 294] width 1178 height 588
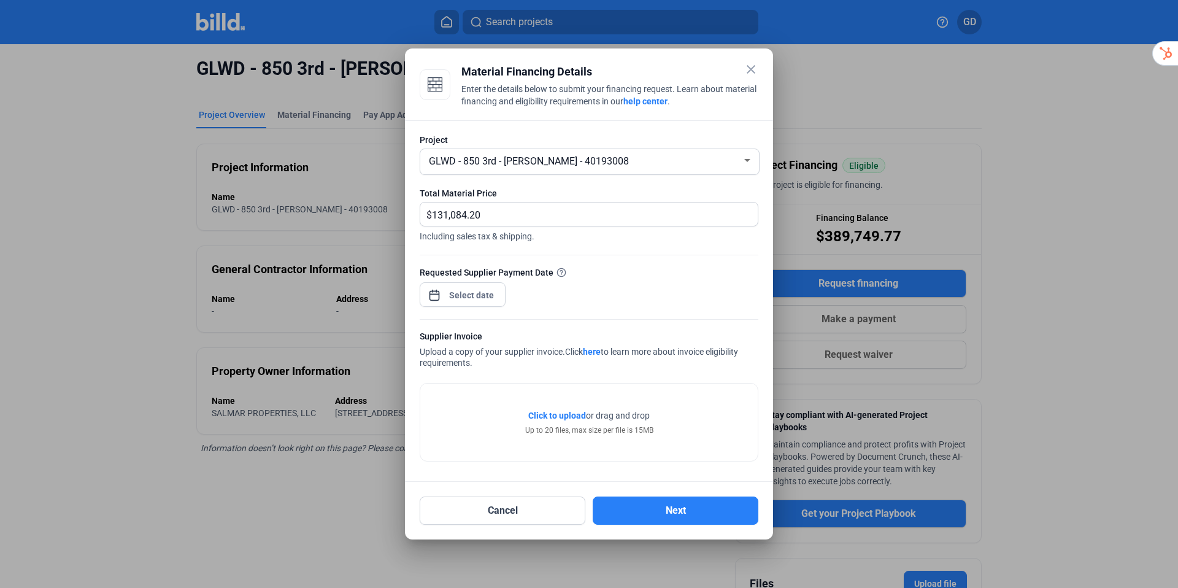
click at [557, 416] on span "Click to upload" at bounding box center [557, 416] width 58 height 10
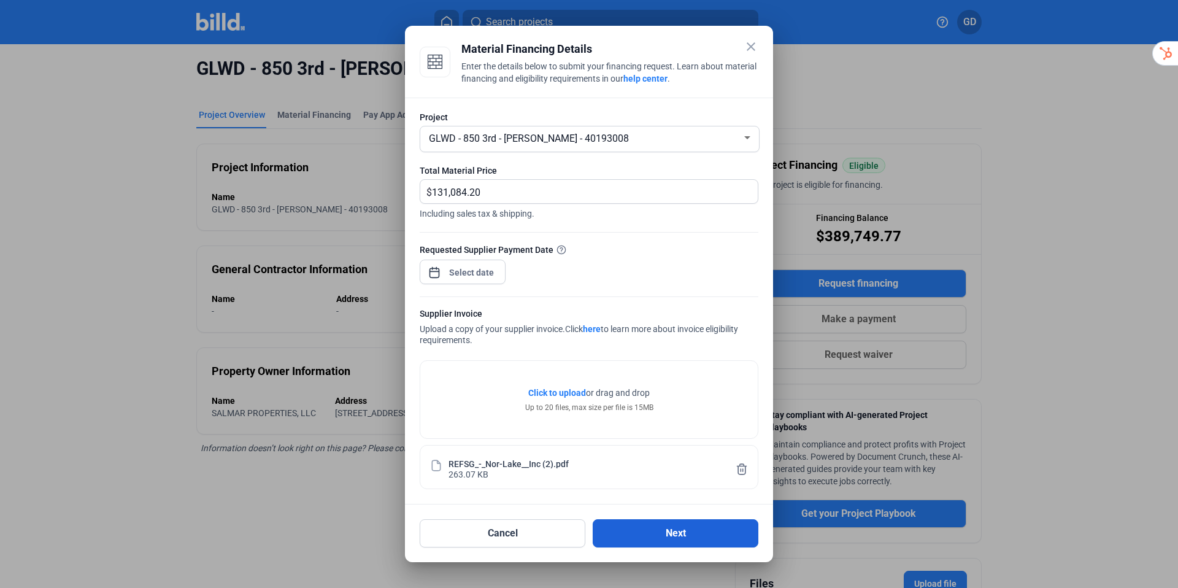
click at [675, 538] on button "Next" at bounding box center [676, 533] width 166 height 28
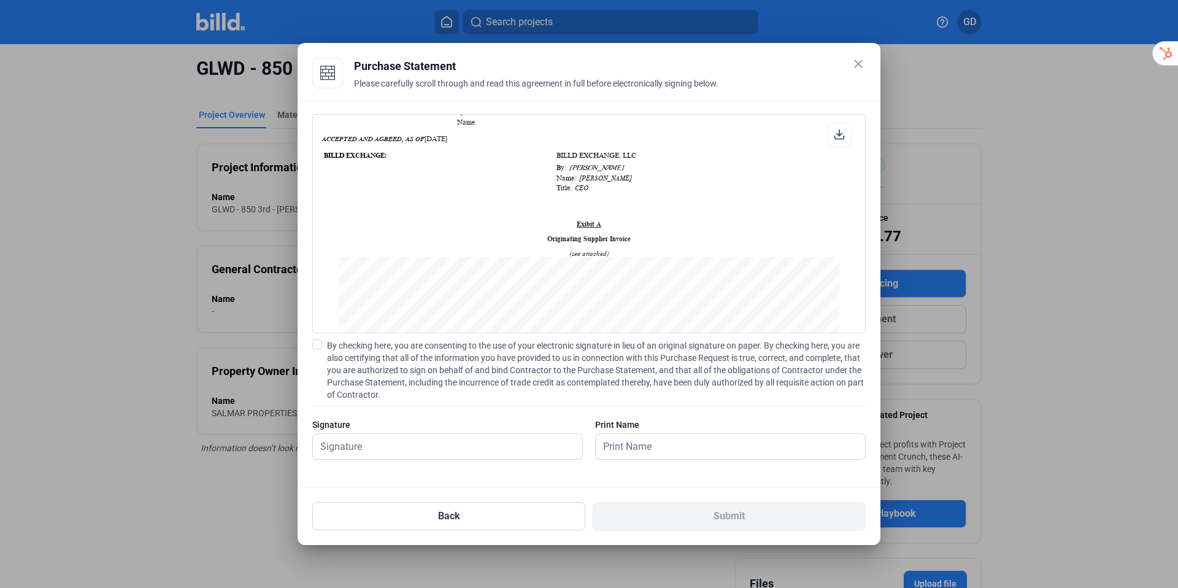
scroll to position [904, 0]
click at [315, 344] on span at bounding box center [317, 344] width 10 height 10
click at [0, 0] on input "By checking here, you are consenting to the use of your electronic signature in…" at bounding box center [0, 0] width 0 height 0
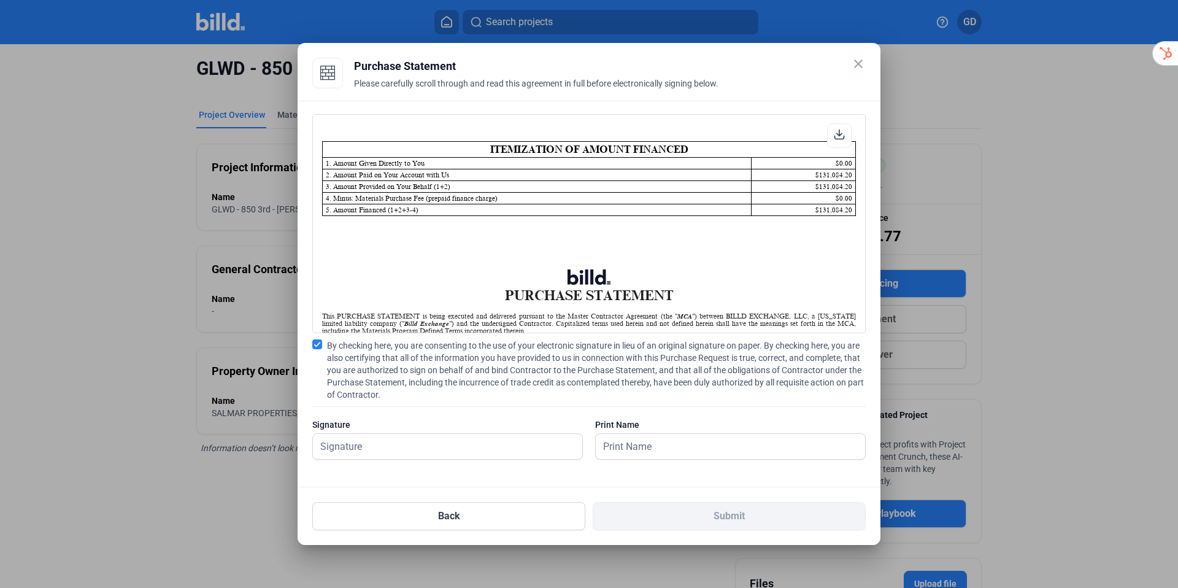
scroll to position [0, 0]
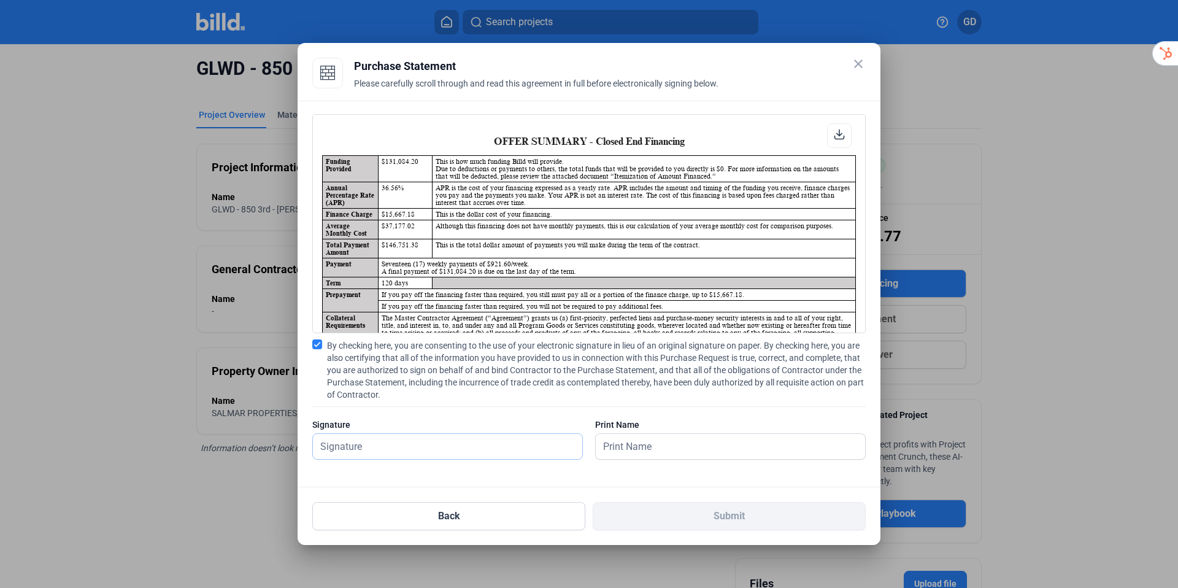
click at [526, 447] on input "text" at bounding box center [447, 446] width 269 height 25
type input "[PERSON_NAME]"
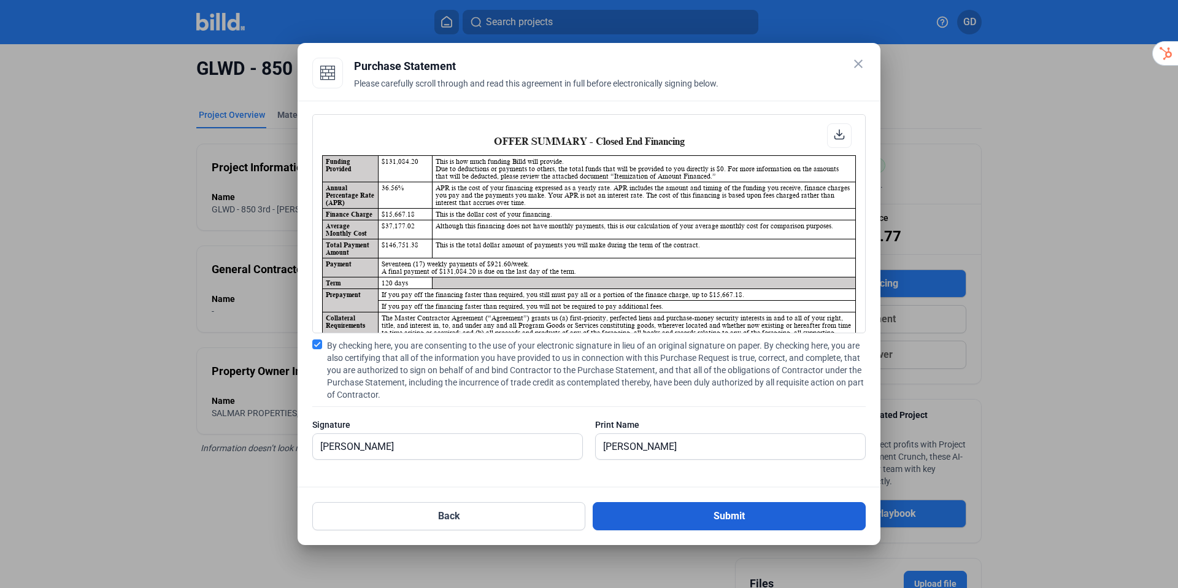
click at [717, 521] on button "Submit" at bounding box center [729, 516] width 273 height 28
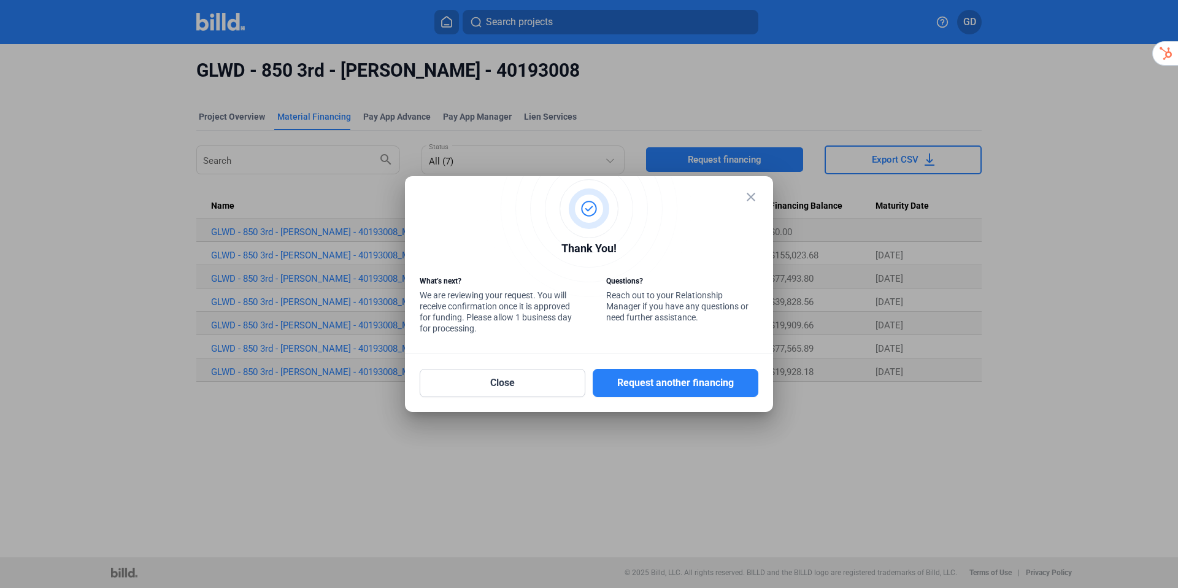
click at [749, 197] on mat-icon "close" at bounding box center [751, 197] width 15 height 15
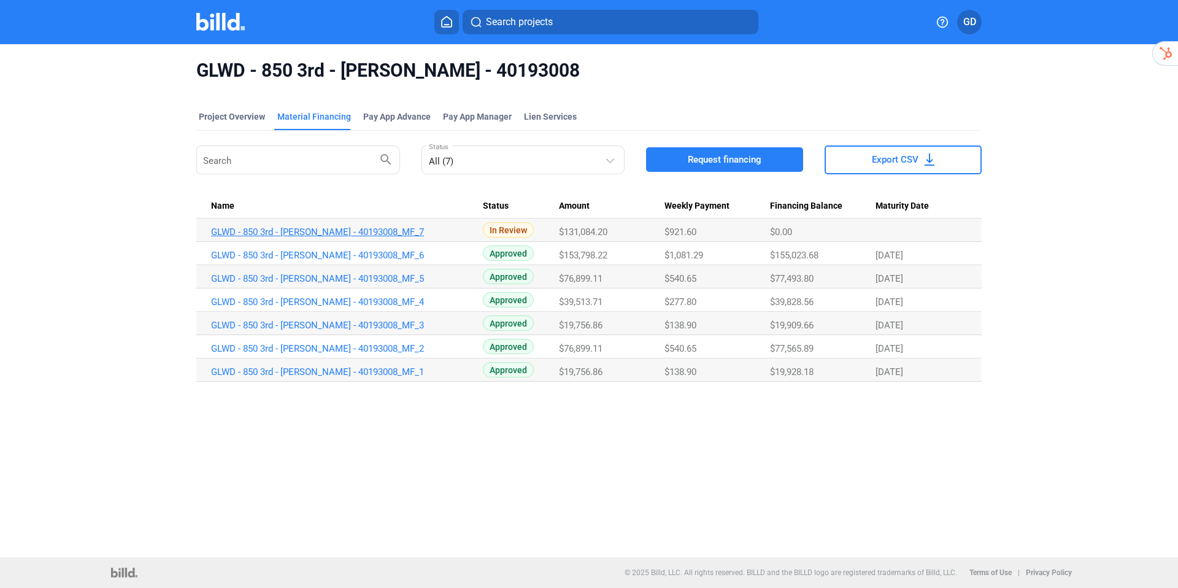
click at [378, 232] on link "GLWD - 850 3rd - [PERSON_NAME] - 40193008_MF_7" at bounding box center [347, 231] width 272 height 11
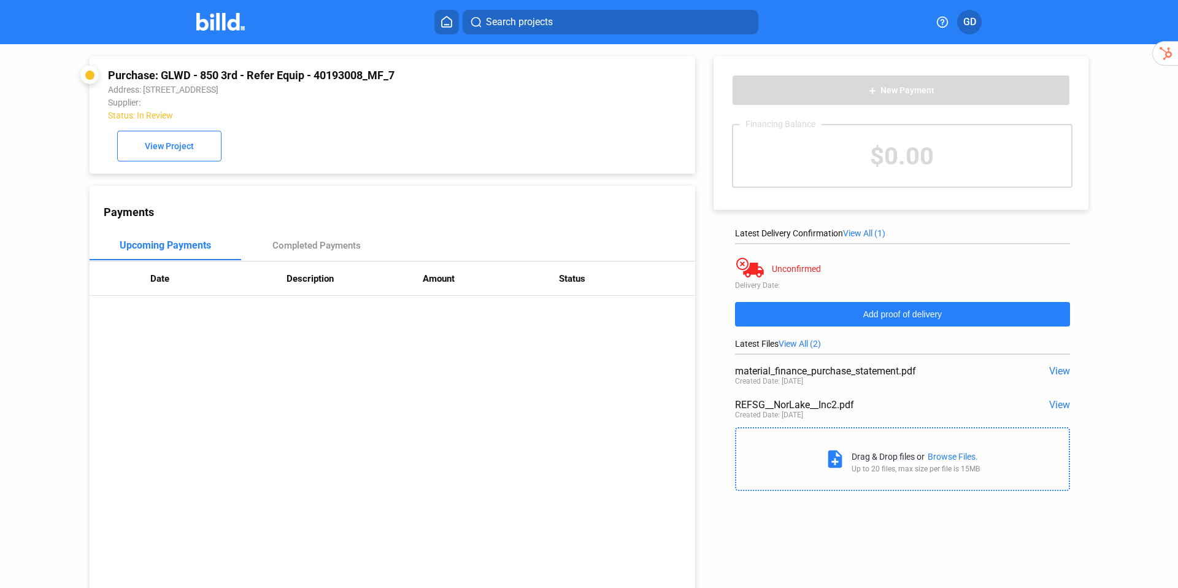
click at [903, 315] on span "Add proof of delivery" at bounding box center [903, 314] width 79 height 10
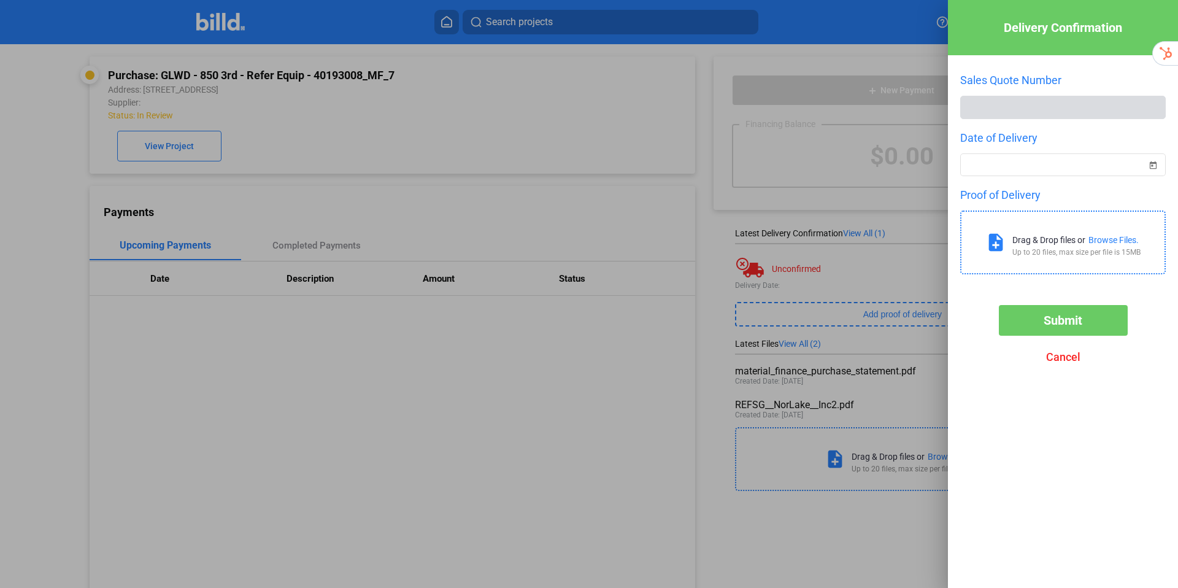
click at [1109, 241] on div "Browse Files." at bounding box center [1114, 240] width 50 height 10
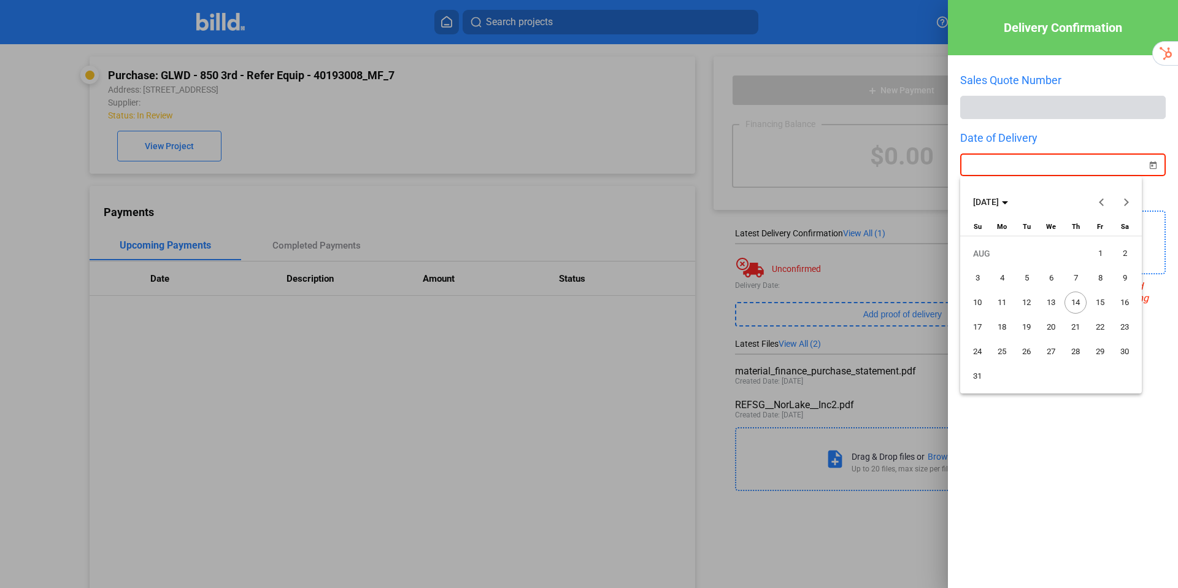
click at [1023, 168] on div "Delivery Confirmation Sales Quote Number Date of Delivery Proof of Delivery not…" at bounding box center [589, 294] width 1178 height 588
click at [1102, 200] on button "Previous month" at bounding box center [1102, 202] width 25 height 25
click at [1053, 277] on span "2" at bounding box center [1051, 278] width 22 height 22
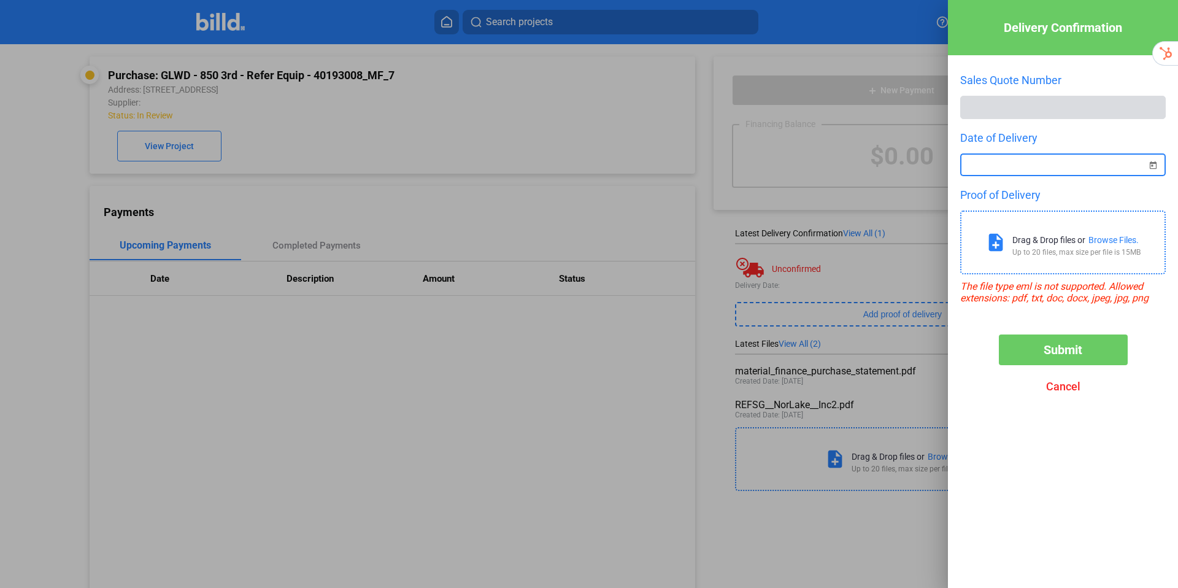
click at [1078, 356] on span "Submit" at bounding box center [1063, 349] width 39 height 15
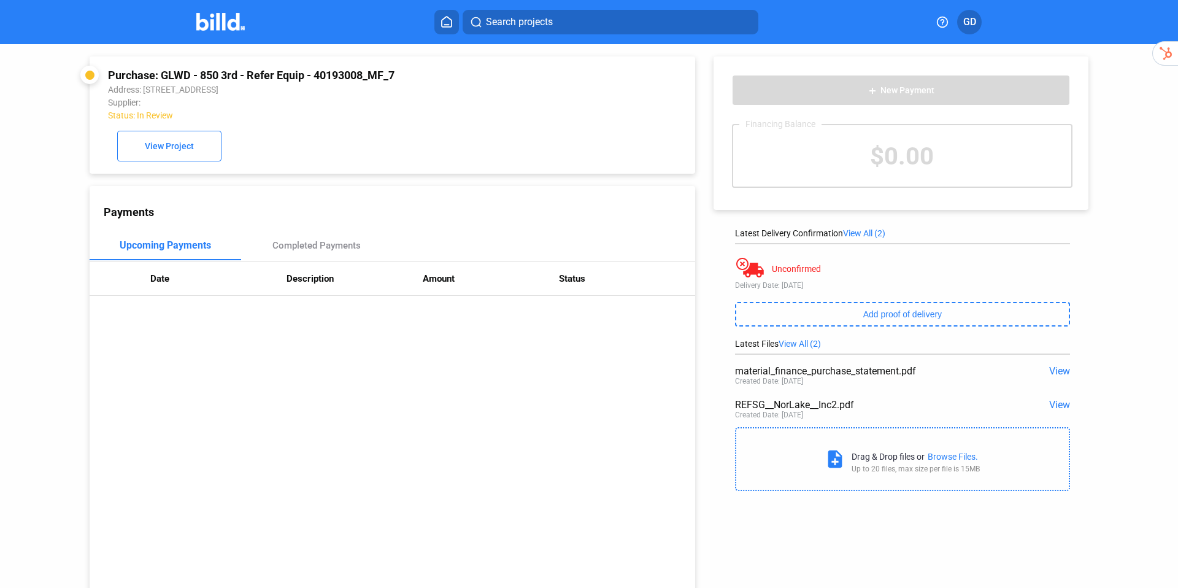
click at [218, 27] on img at bounding box center [220, 22] width 48 height 18
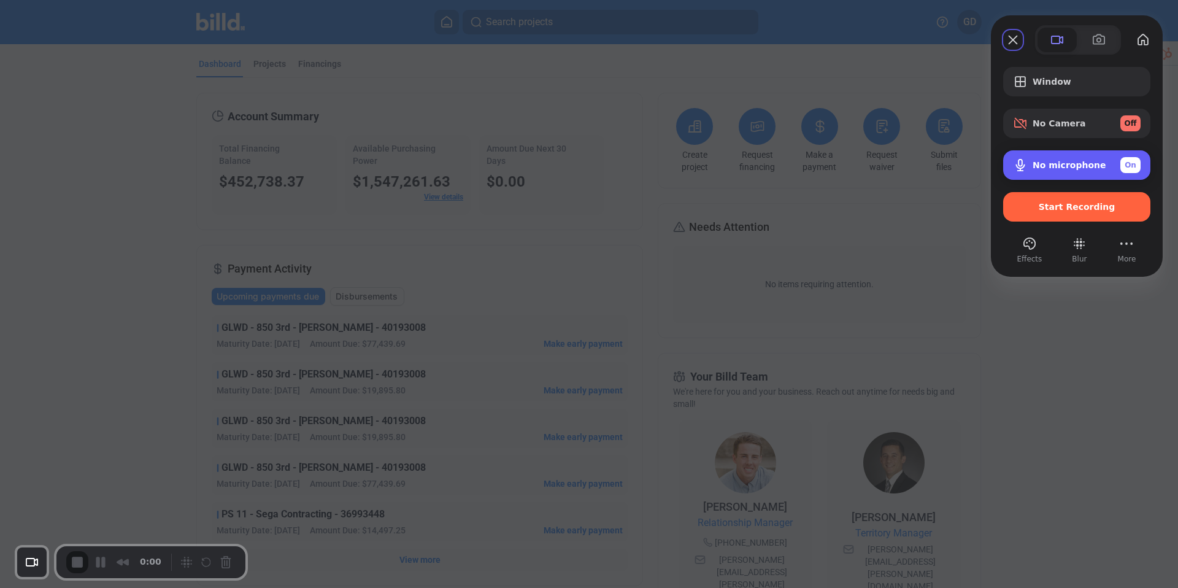
click at [1132, 161] on span "On" at bounding box center [1131, 165] width 12 height 11
click at [1127, 164] on span "Off" at bounding box center [1131, 165] width 12 height 11
click at [1132, 164] on span "On" at bounding box center [1131, 165] width 12 height 11
click at [1092, 42] on span at bounding box center [1099, 40] width 15 height 15
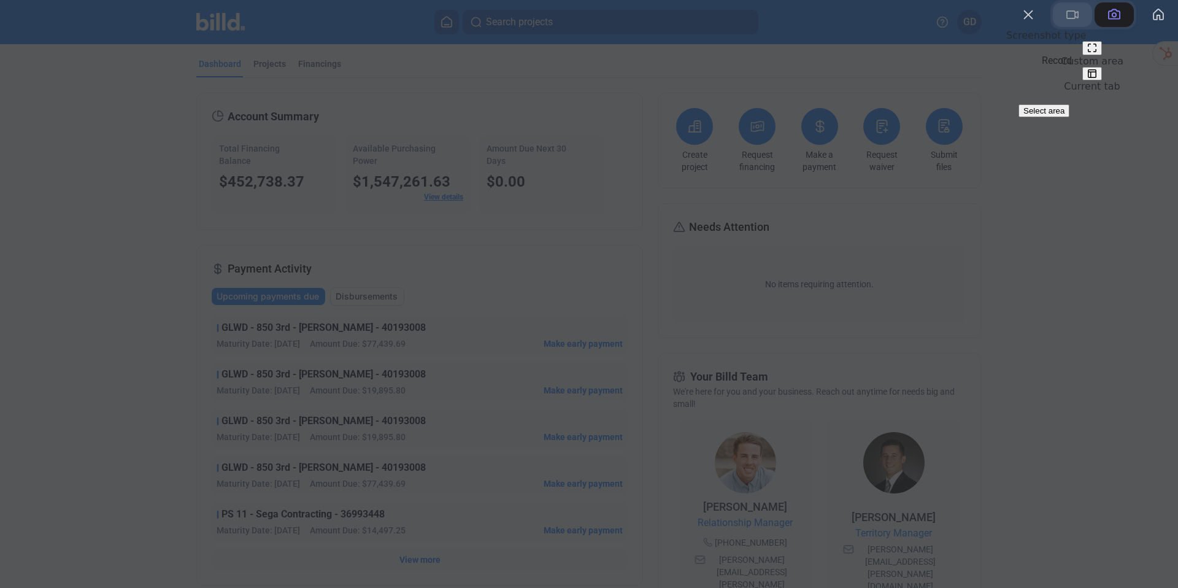
click at [1053, 27] on button at bounding box center [1072, 14] width 39 height 25
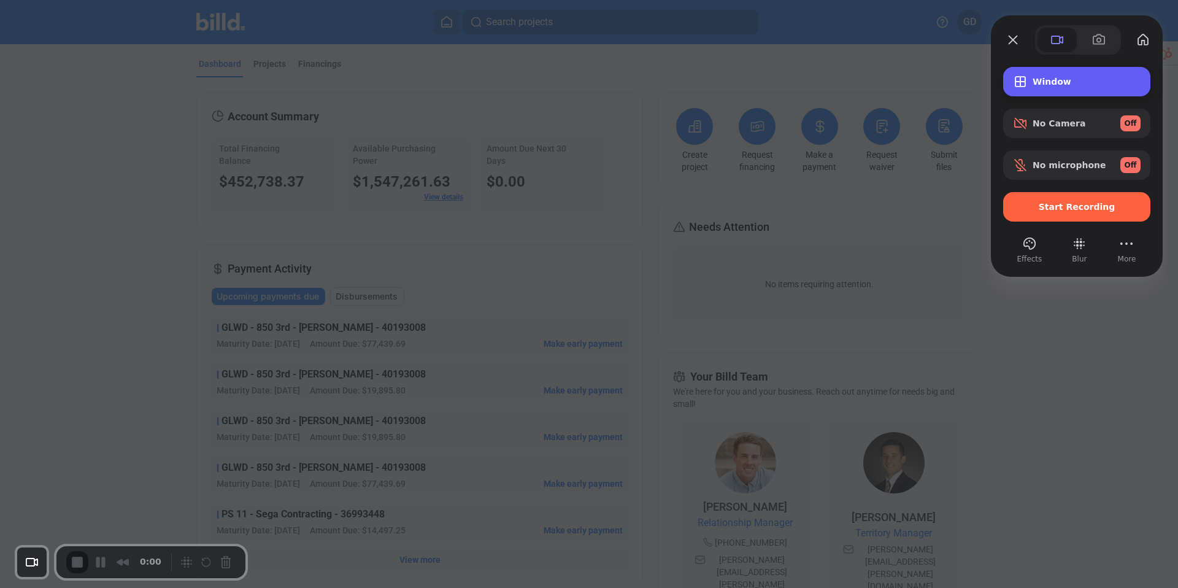
click at [1042, 77] on span "Window" at bounding box center [1087, 82] width 108 height 10
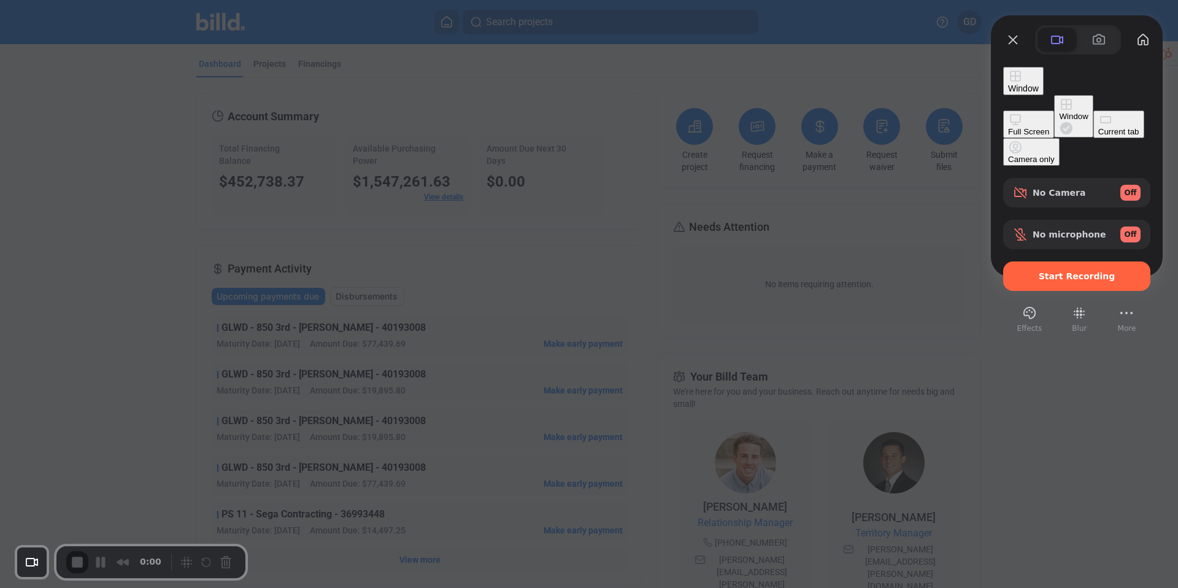
click at [1059, 114] on div "Window" at bounding box center [1073, 116] width 29 height 9
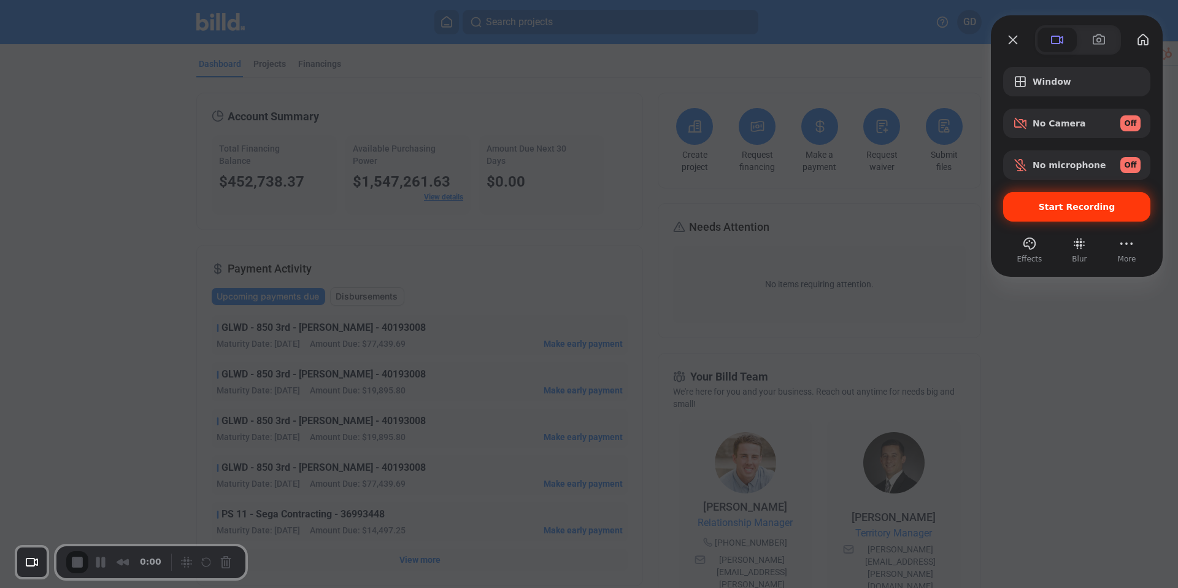
click at [1073, 207] on span "Start Recording" at bounding box center [1077, 207] width 77 height 10
